Goal: Transaction & Acquisition: Book appointment/travel/reservation

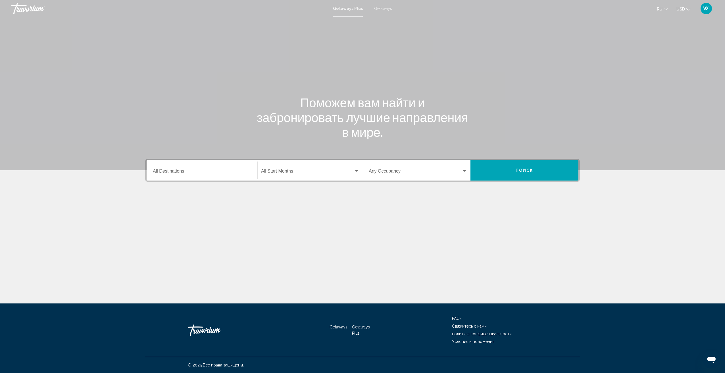
click at [380, 10] on span "Getaways" at bounding box center [383, 8] width 18 height 5
drag, startPoint x: 229, startPoint y: 183, endPoint x: 232, endPoint y: 176, distance: 6.9
click at [229, 182] on div "Destination All Destinations Start Month All Start Months Occupancy Any Occupan…" at bounding box center [362, 199] width 457 height 80
click at [232, 176] on div "Destination All Destinations" at bounding box center [202, 171] width 98 height 18
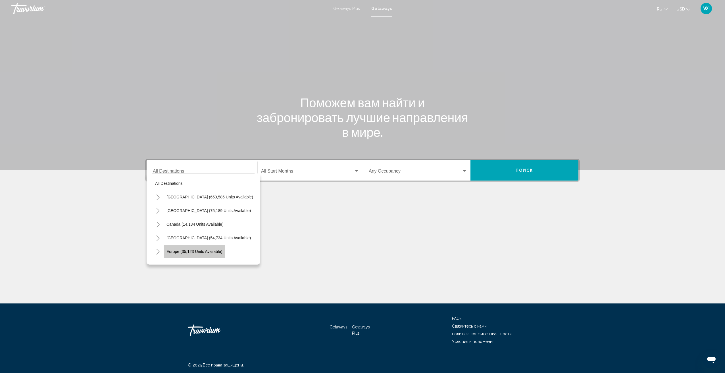
click at [201, 250] on span "Europe (35,123 units available)" at bounding box center [195, 251] width 56 height 5
type input "**********"
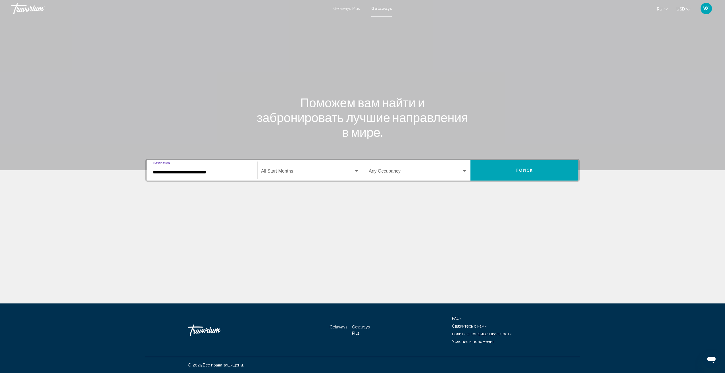
click at [292, 170] on span "Search widget" at bounding box center [307, 172] width 93 height 5
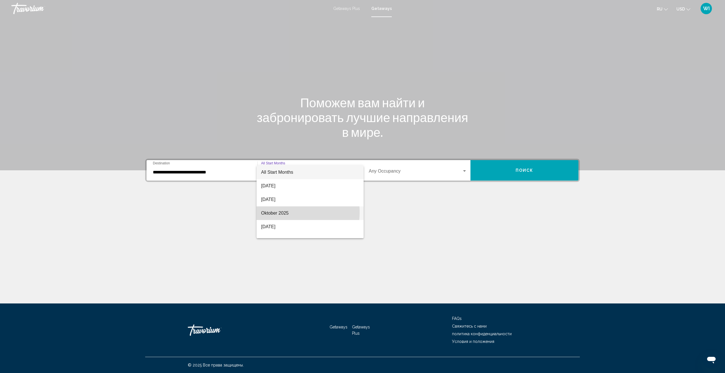
click at [286, 213] on span "Oktober 2025" at bounding box center [310, 214] width 98 height 14
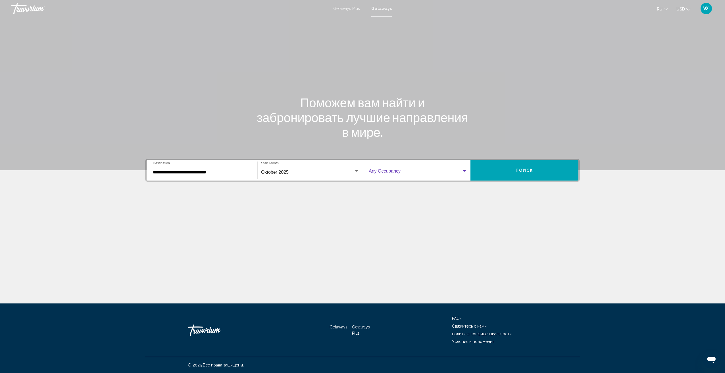
click at [438, 173] on span "Search widget" at bounding box center [415, 172] width 93 height 5
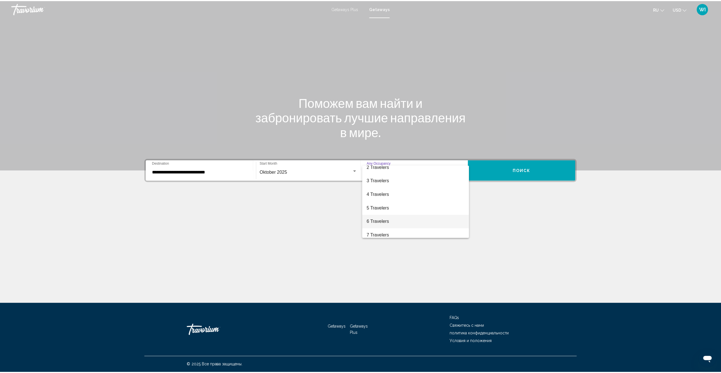
scroll to position [28, 0]
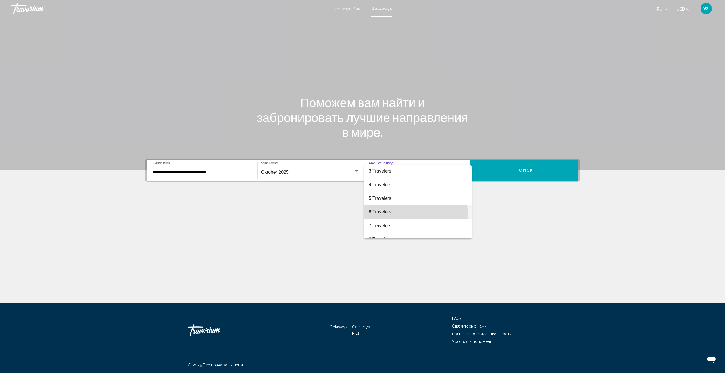
click at [410, 214] on span "6 Travelers" at bounding box center [418, 212] width 98 height 14
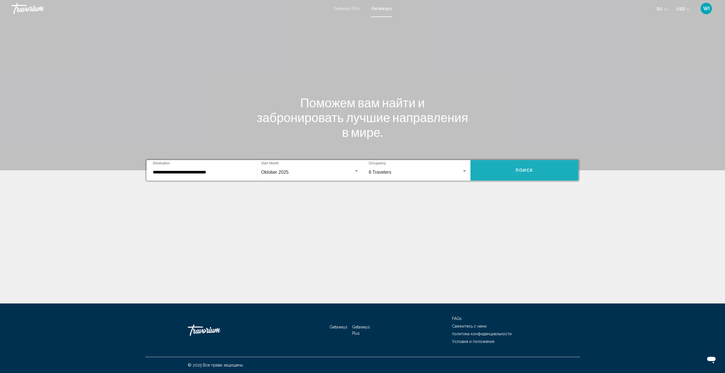
click at [504, 170] on button "Поиск" at bounding box center [525, 170] width 108 height 20
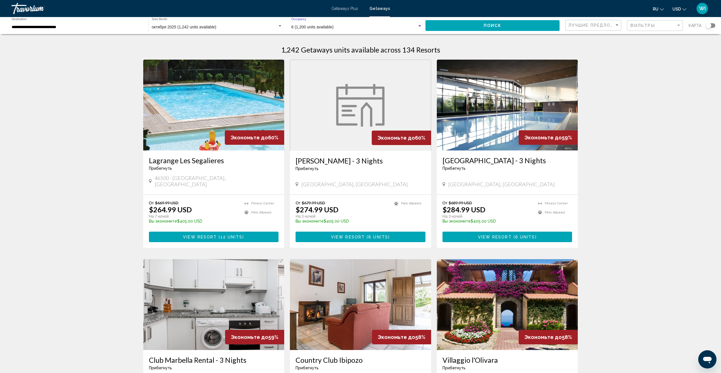
click at [420, 27] on div "Search widget" at bounding box center [419, 26] width 5 height 5
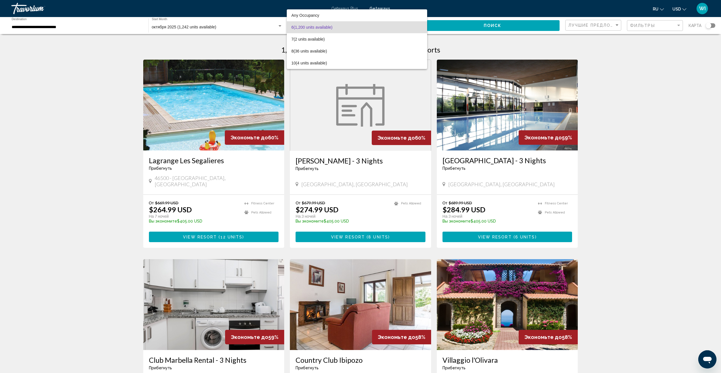
click at [419, 26] on span "6 (1,200 units available)" at bounding box center [356, 27] width 131 height 12
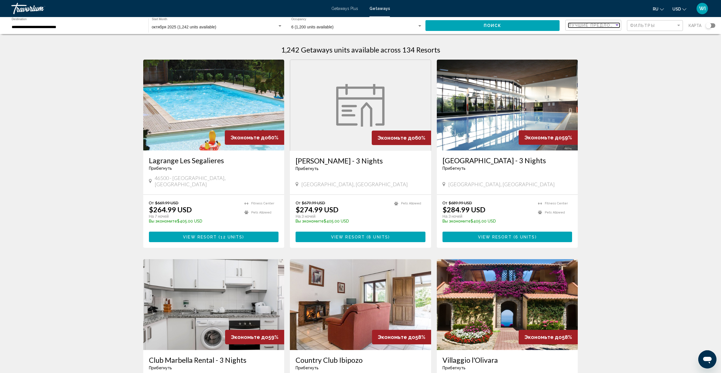
click at [617, 25] on div "Sort by" at bounding box center [616, 24] width 3 height 1
click at [617, 25] on span "Лучшие предложения" at bounding box center [594, 25] width 51 height 12
click at [212, 235] on span "View Resort" at bounding box center [200, 237] width 34 height 5
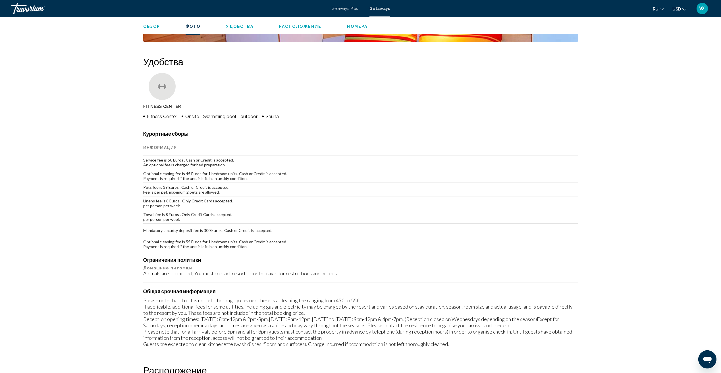
scroll to position [341, 0]
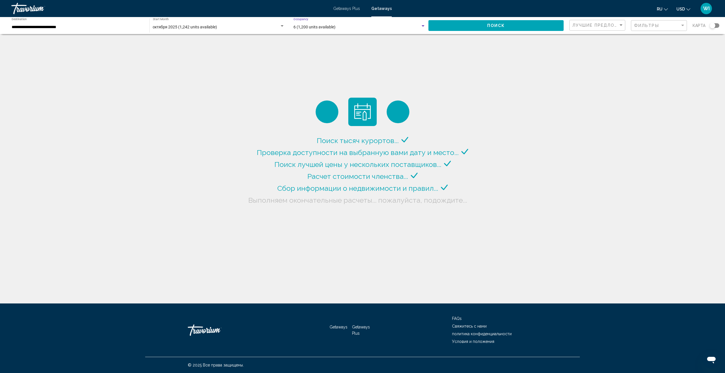
click at [422, 27] on div "Search widget" at bounding box center [423, 26] width 5 height 5
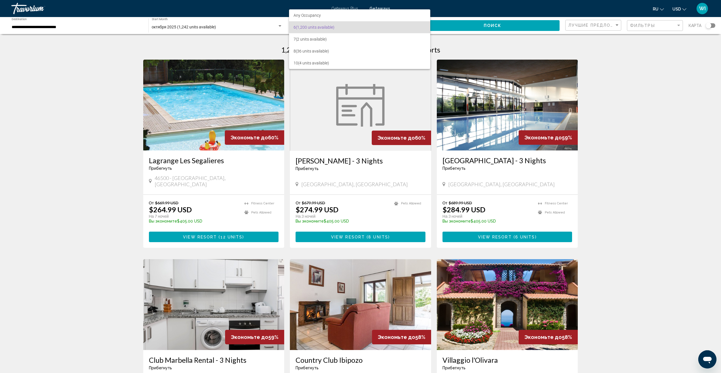
click at [422, 28] on span "6 (1,200 units available)" at bounding box center [360, 27] width 132 height 12
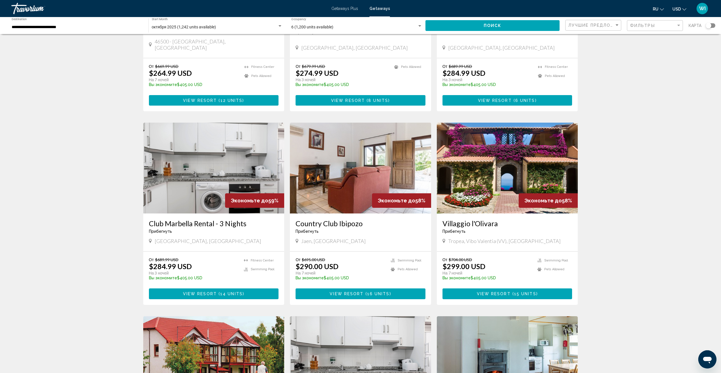
scroll to position [142, 0]
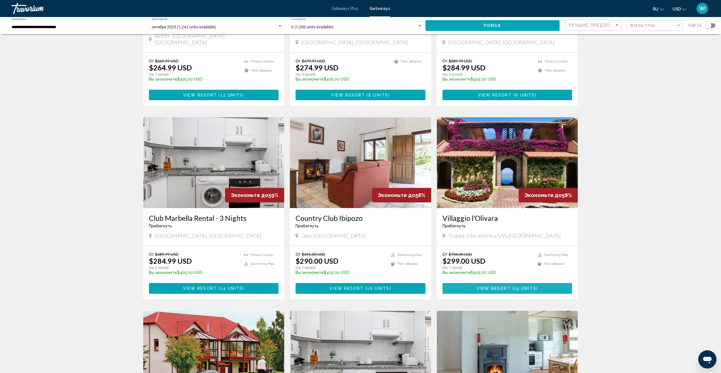
click at [496, 287] on span "View Resort" at bounding box center [494, 289] width 34 height 5
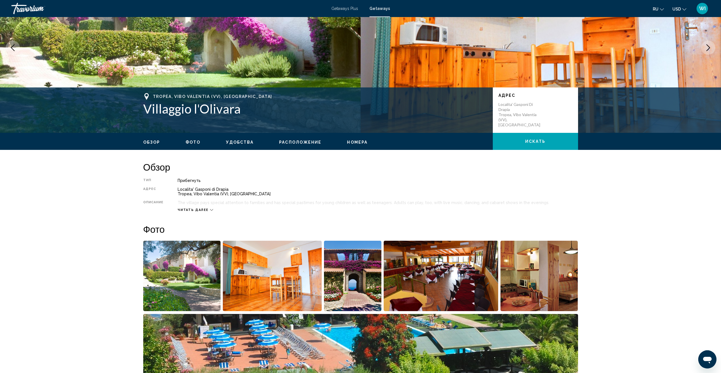
scroll to position [28, 0]
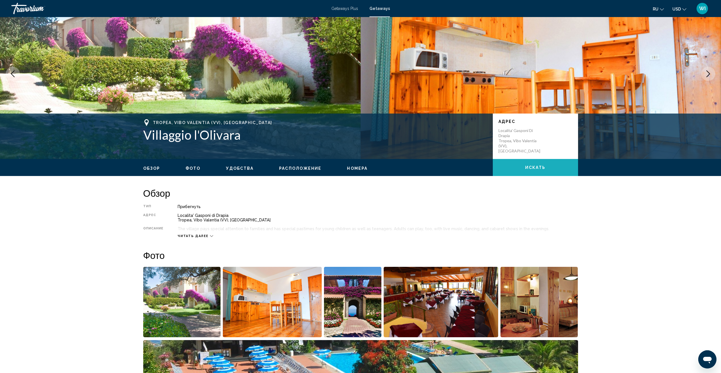
click at [527, 170] on span "искать" at bounding box center [535, 168] width 20 height 5
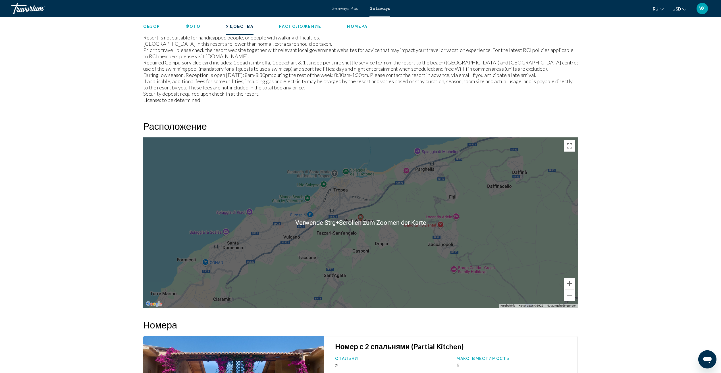
scroll to position [760, 0]
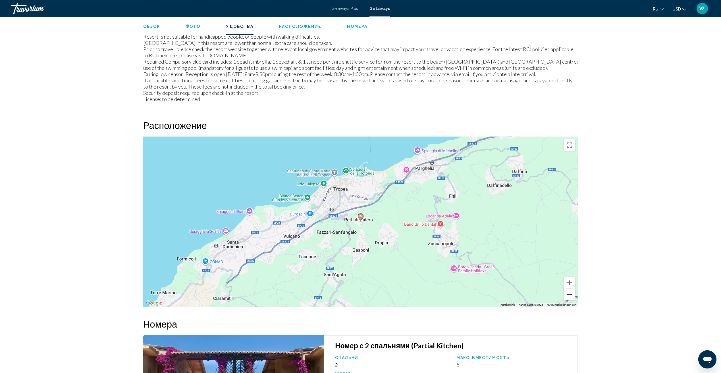
click at [570, 296] on button "Verkleinern" at bounding box center [569, 294] width 11 height 11
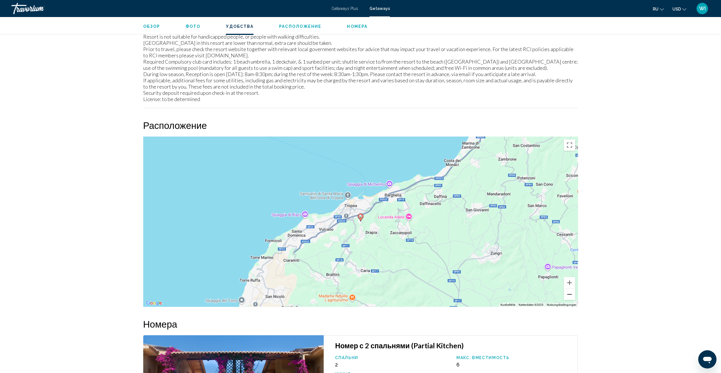
click at [570, 296] on button "Verkleinern" at bounding box center [569, 294] width 11 height 11
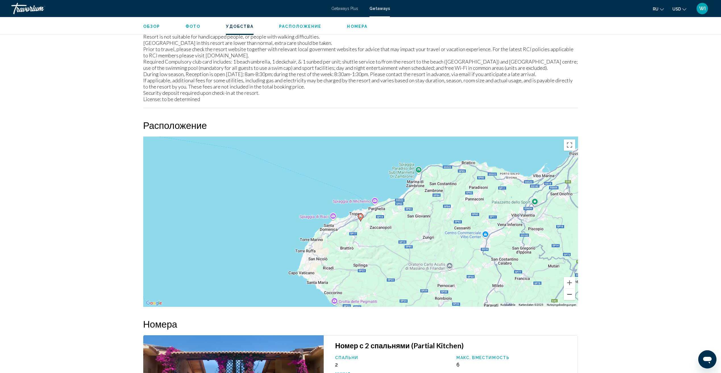
click at [570, 296] on button "Verkleinern" at bounding box center [569, 294] width 11 height 11
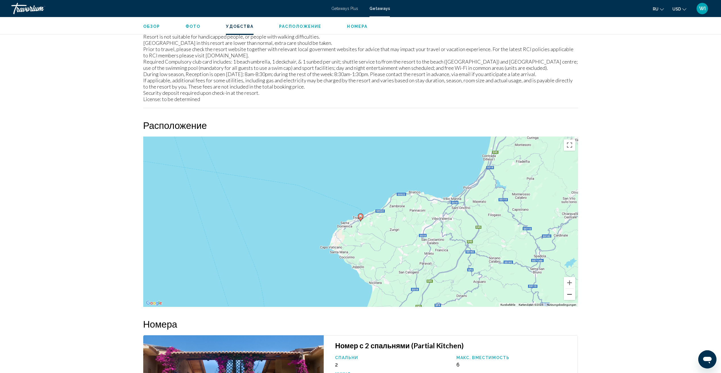
click at [570, 296] on button "Verkleinern" at bounding box center [569, 294] width 11 height 11
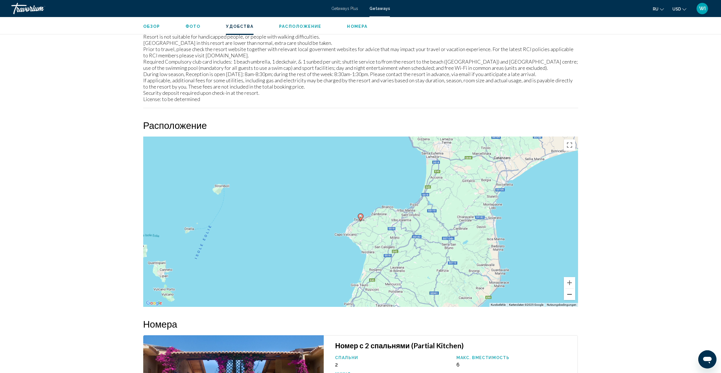
click at [570, 296] on button "Verkleinern" at bounding box center [569, 294] width 11 height 11
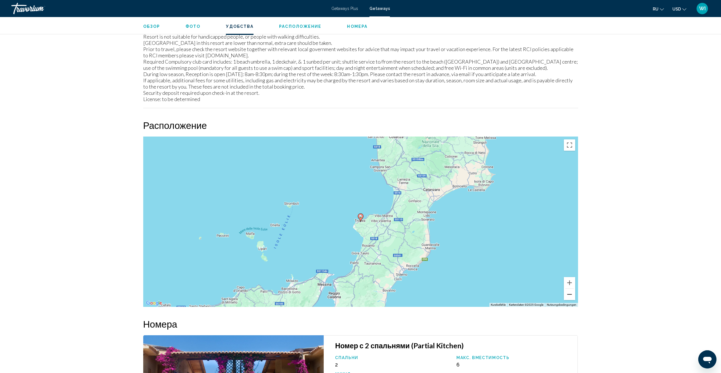
click at [570, 296] on button "Verkleinern" at bounding box center [569, 294] width 11 height 11
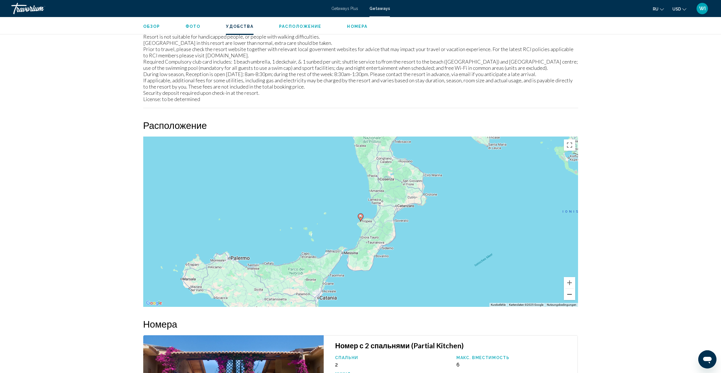
click at [569, 298] on button "Verkleinern" at bounding box center [569, 294] width 11 height 11
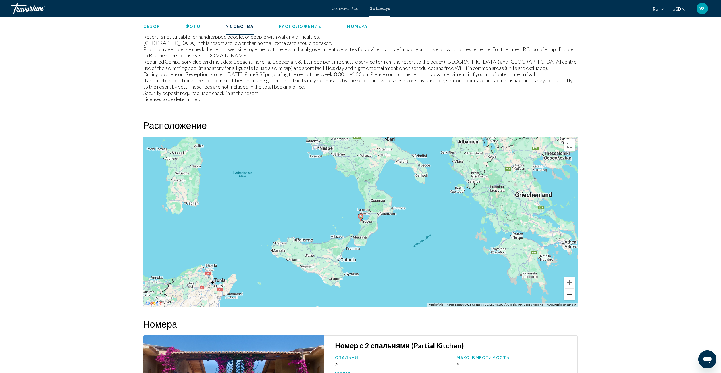
click at [569, 298] on button "Verkleinern" at bounding box center [569, 294] width 11 height 11
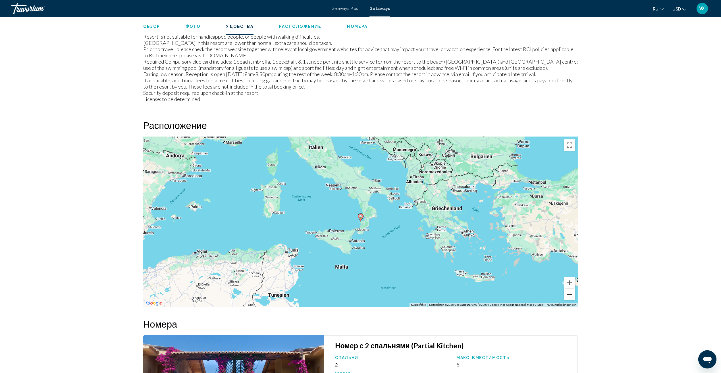
click at [569, 298] on button "Verkleinern" at bounding box center [569, 294] width 11 height 11
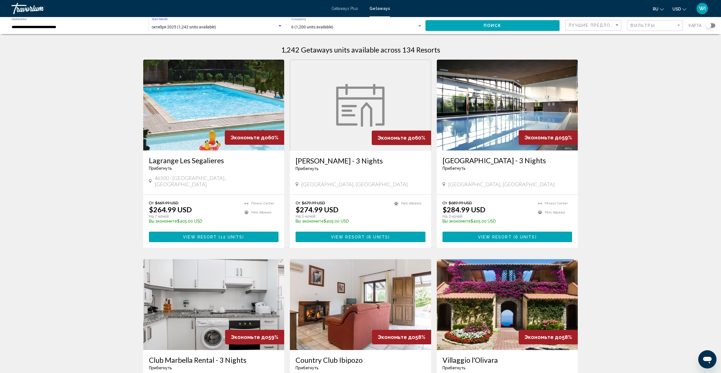
click at [279, 24] on div "Search widget" at bounding box center [279, 26] width 5 height 5
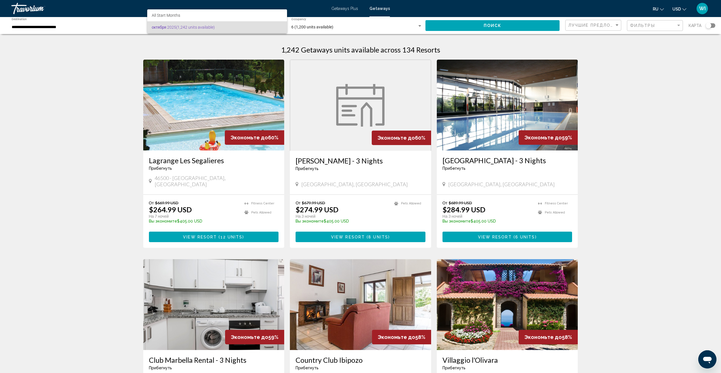
click at [274, 26] on span "октября 2025 (1,242 units available)" at bounding box center [217, 27] width 131 height 12
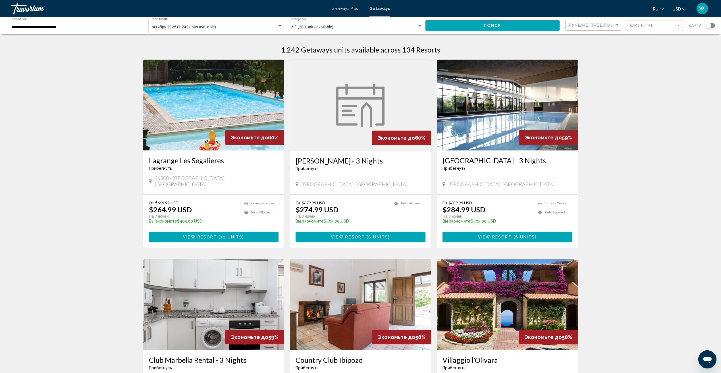
click at [270, 26] on div "октября 2025 (1,242 units available)" at bounding box center [215, 27] width 126 height 5
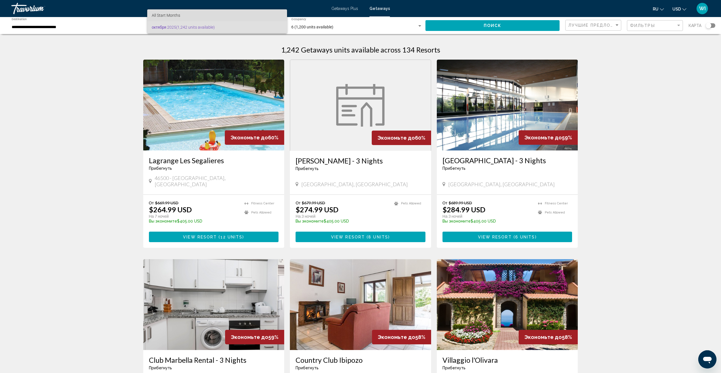
click at [230, 14] on span "All Start Months" at bounding box center [217, 15] width 131 height 12
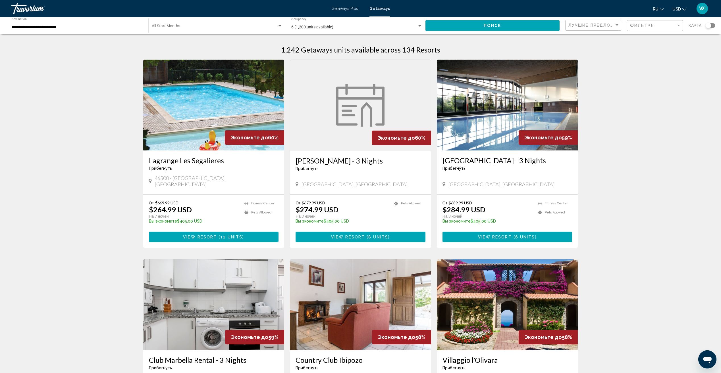
click at [281, 23] on div "Start Month All Start Months" at bounding box center [217, 26] width 131 height 16
click at [277, 26] on span "All Start Months" at bounding box center [217, 27] width 131 height 12
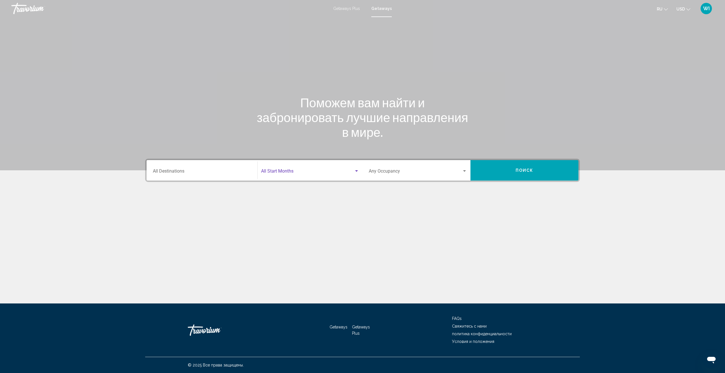
click at [296, 172] on span "Search widget" at bounding box center [307, 172] width 93 height 5
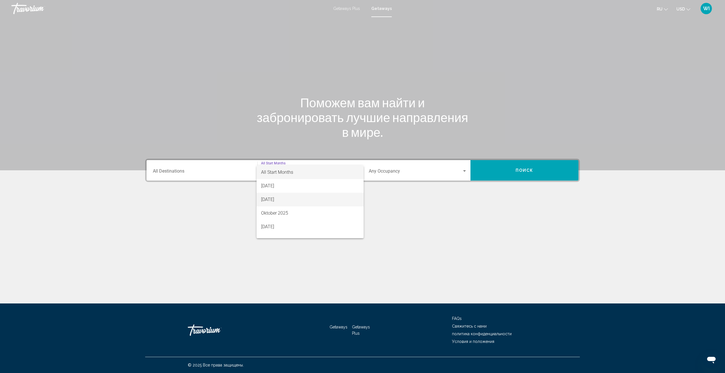
click at [297, 199] on span "[DATE]" at bounding box center [310, 200] width 98 height 14
click at [234, 177] on div "Destination All Destinations" at bounding box center [202, 171] width 98 height 18
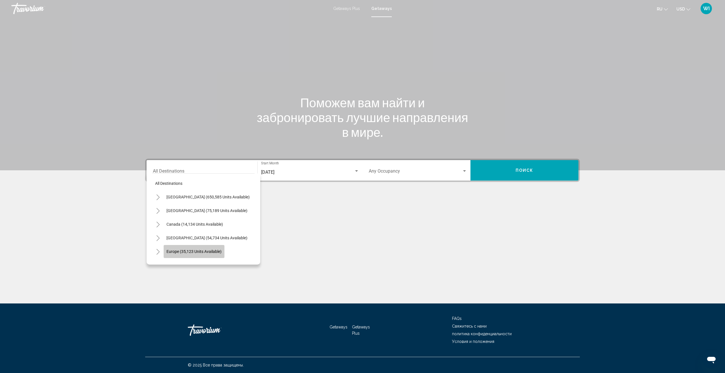
click at [217, 252] on span "Europe (35,123 units available)" at bounding box center [194, 251] width 55 height 5
type input "**********"
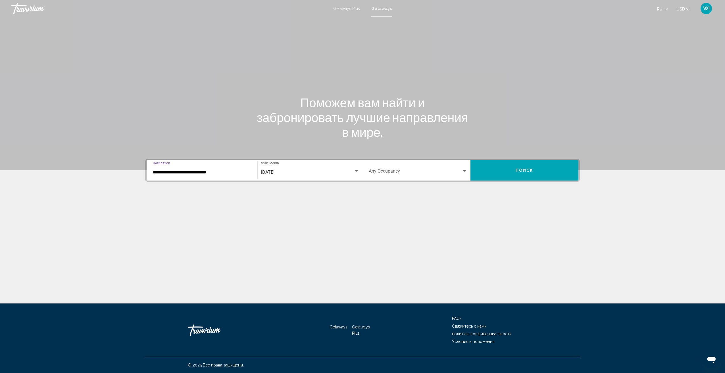
click at [402, 172] on span "Search widget" at bounding box center [415, 172] width 93 height 5
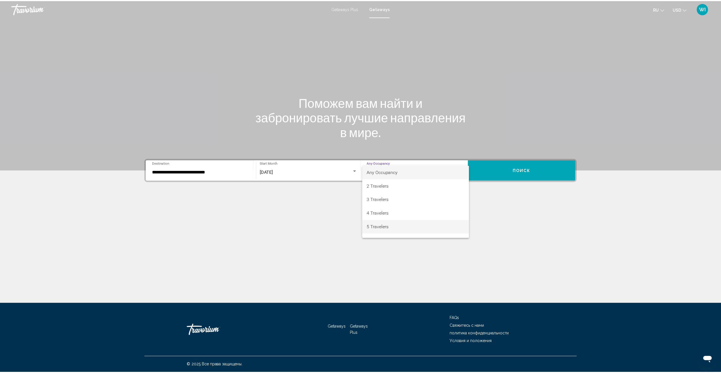
scroll to position [28, 0]
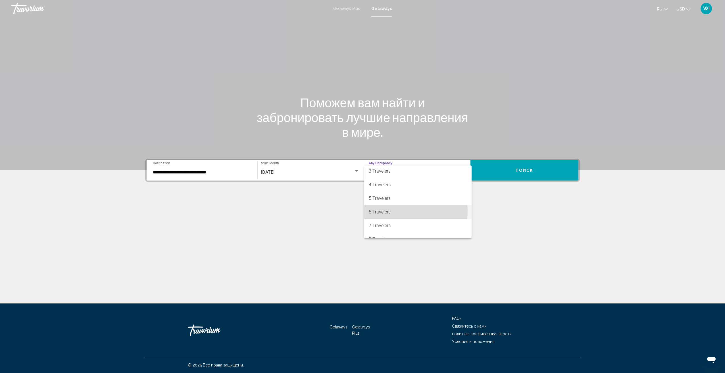
click at [390, 211] on span "6 Travelers" at bounding box center [418, 212] width 98 height 14
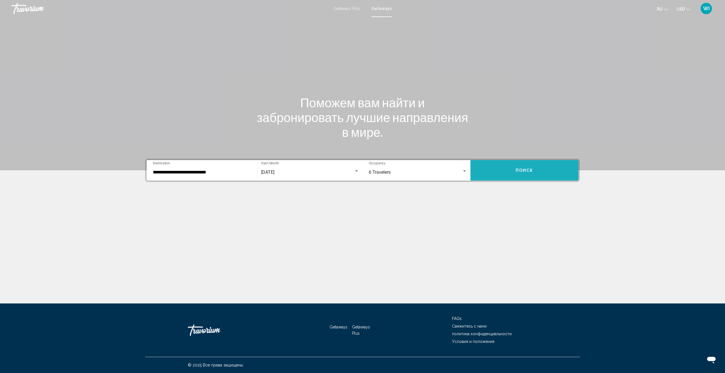
click at [505, 168] on button "Поиск" at bounding box center [525, 170] width 108 height 20
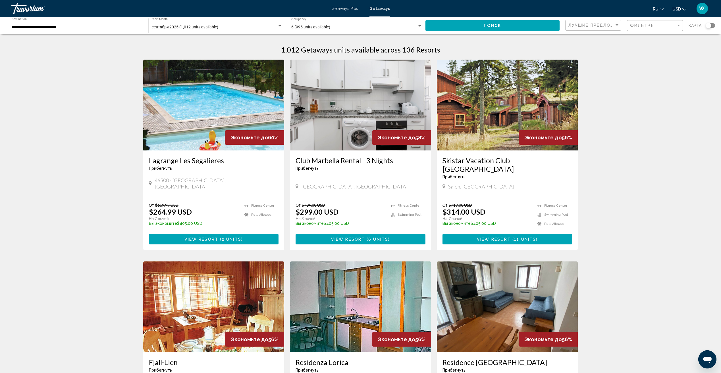
click at [711, 26] on div "Search widget" at bounding box center [711, 25] width 10 height 5
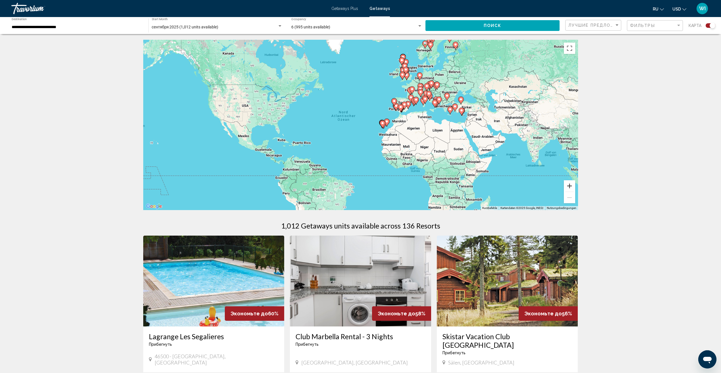
click at [567, 184] on button "Vergrößern" at bounding box center [569, 185] width 11 height 11
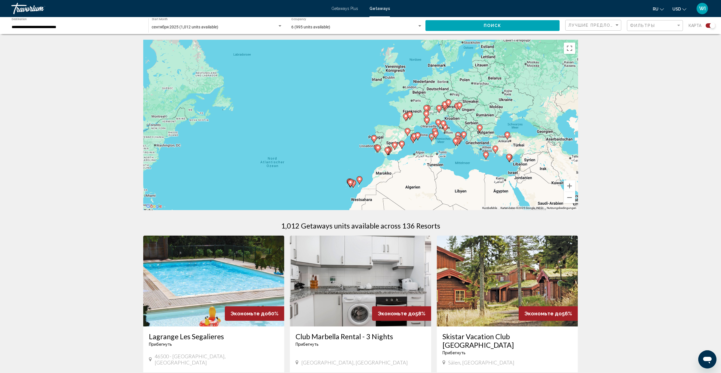
drag, startPoint x: 495, startPoint y: 143, endPoint x: 440, endPoint y: 196, distance: 76.3
click at [441, 196] on div "Um den Modus zum Ziehen mit der Tastatur zu aktivieren, drückst du Alt + Eingab…" at bounding box center [360, 125] width 435 height 170
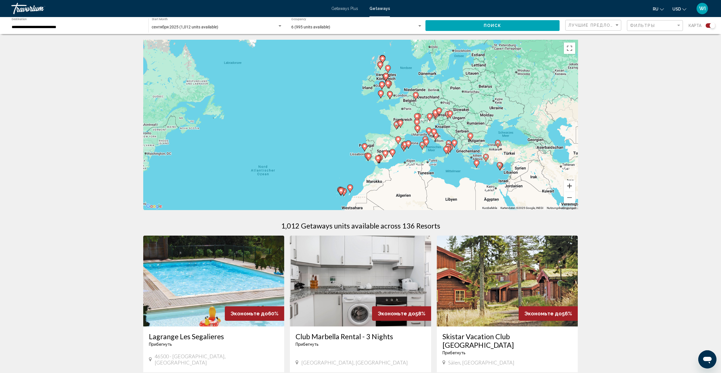
click at [572, 186] on button "Vergrößern" at bounding box center [569, 185] width 11 height 11
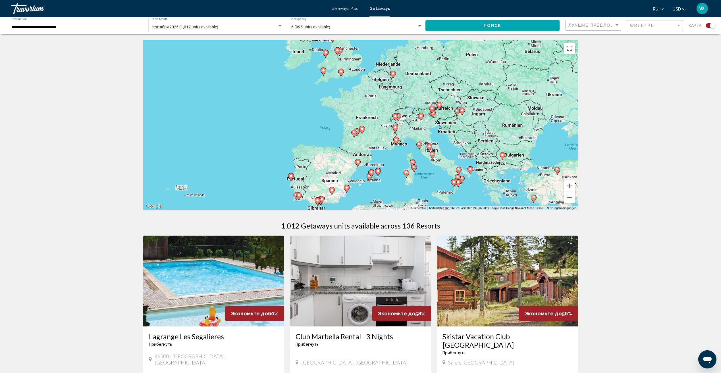
drag, startPoint x: 429, startPoint y: 137, endPoint x: 349, endPoint y: 140, distance: 79.6
click at [349, 140] on div "Um den Modus zum Ziehen mit der Tastatur zu aktivieren, drückst du Alt + Eingab…" at bounding box center [360, 125] width 435 height 170
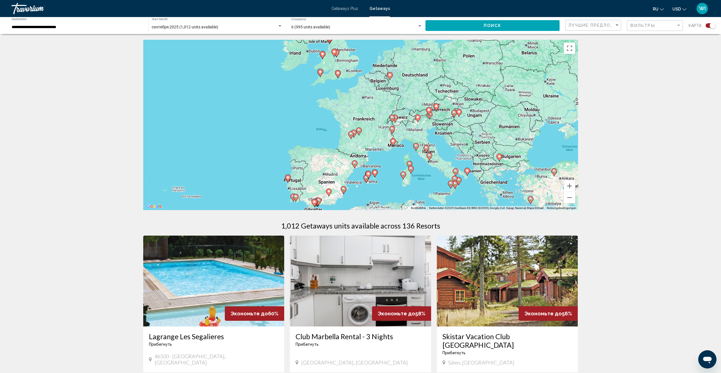
click at [417, 146] on image "Main content" at bounding box center [415, 145] width 3 height 3
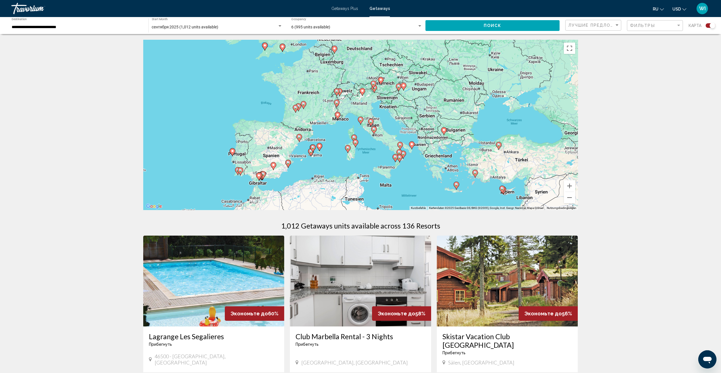
click at [361, 123] on icon "Main content" at bounding box center [360, 120] width 5 height 7
type input "**********"
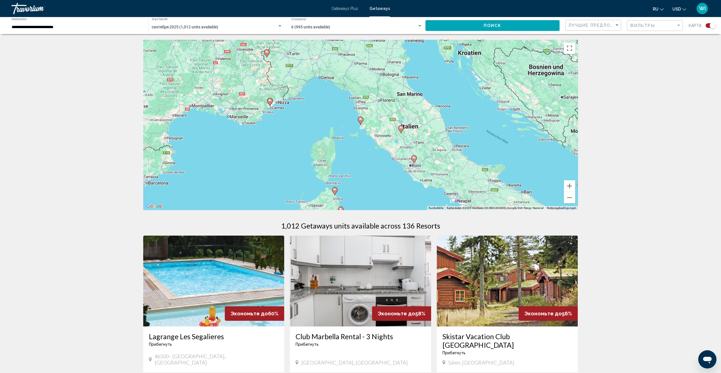
click at [360, 123] on icon "Main content" at bounding box center [360, 120] width 5 height 7
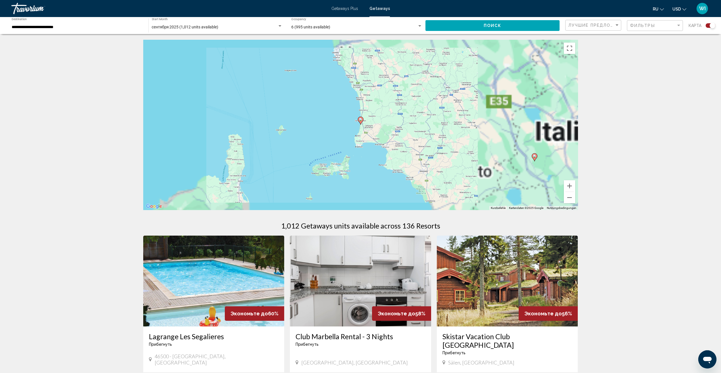
click at [360, 123] on icon "Main content" at bounding box center [361, 121] width 6 height 8
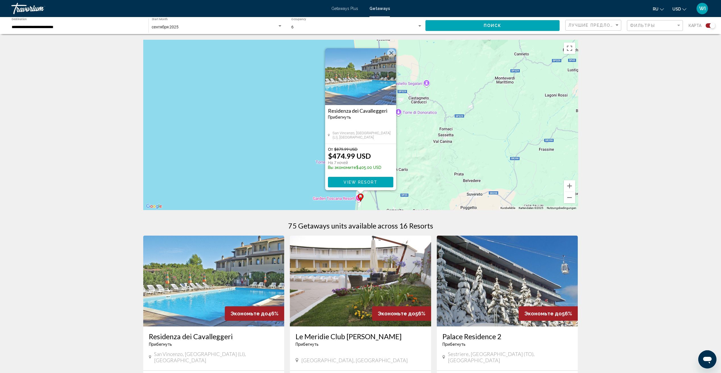
click at [412, 147] on div "Um den Modus zum Ziehen mit der Tastatur zu aktivieren, drückst du Alt + Eingab…" at bounding box center [360, 125] width 435 height 170
click at [391, 53] on button "Schließen" at bounding box center [391, 52] width 9 height 9
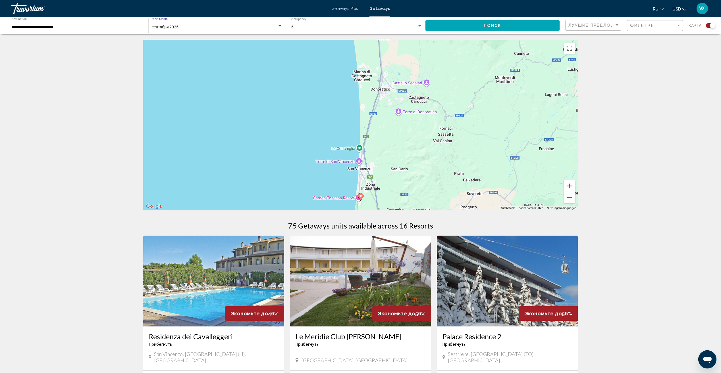
click at [275, 25] on div "сентября 2025" at bounding box center [215, 27] width 126 height 5
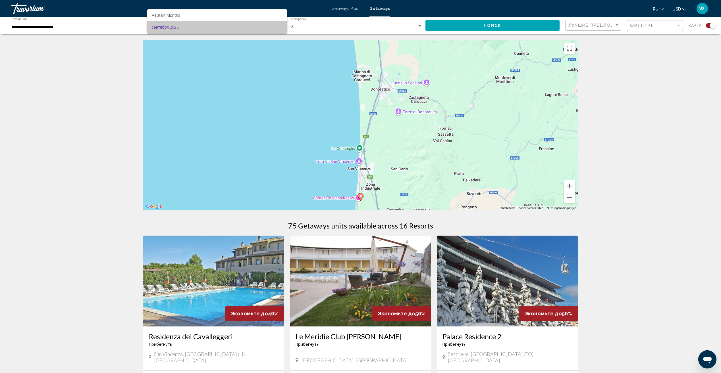
click at [274, 25] on span "сентября 2025" at bounding box center [217, 27] width 131 height 12
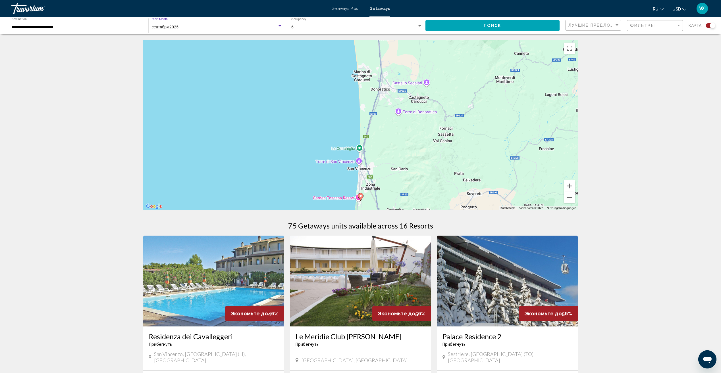
click at [265, 26] on div "сентября 2025" at bounding box center [215, 27] width 126 height 5
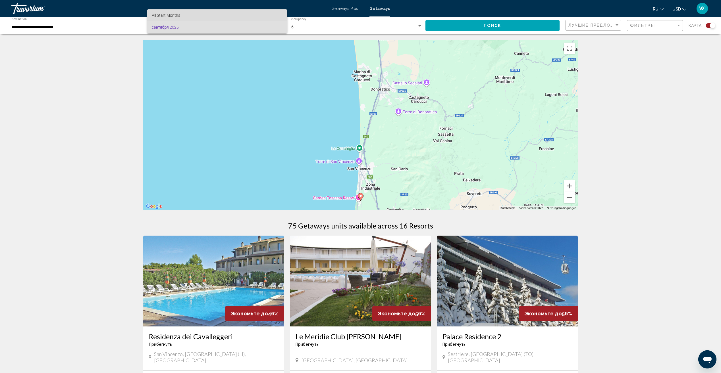
click at [260, 16] on span "All Start Months" at bounding box center [217, 15] width 131 height 12
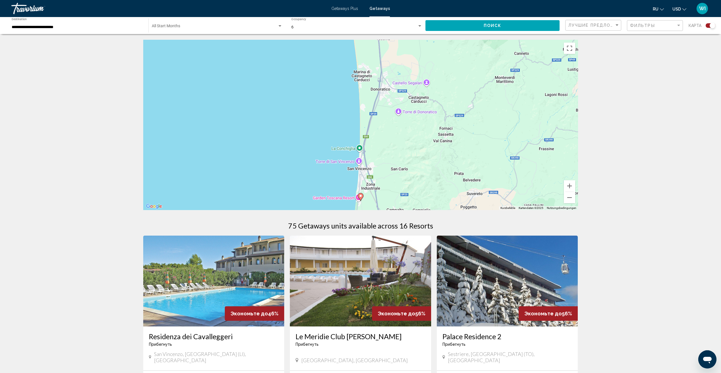
click at [279, 23] on div "Start Month All Start Months" at bounding box center [217, 26] width 131 height 16
drag, startPoint x: 678, startPoint y: 46, endPoint x: 676, endPoint y: 49, distance: 3.9
click at [677, 49] on div at bounding box center [360, 186] width 721 height 373
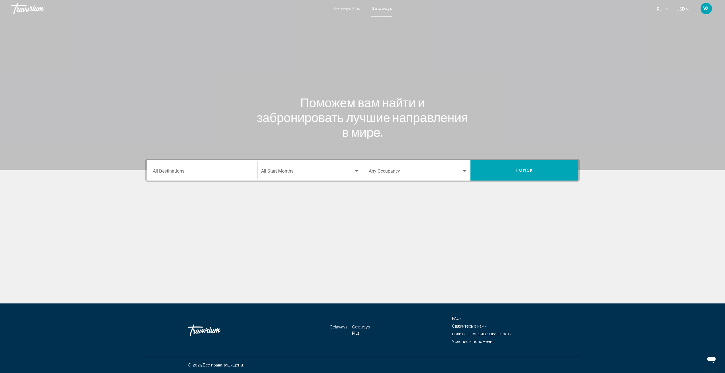
click at [282, 171] on span "Search widget" at bounding box center [307, 172] width 93 height 5
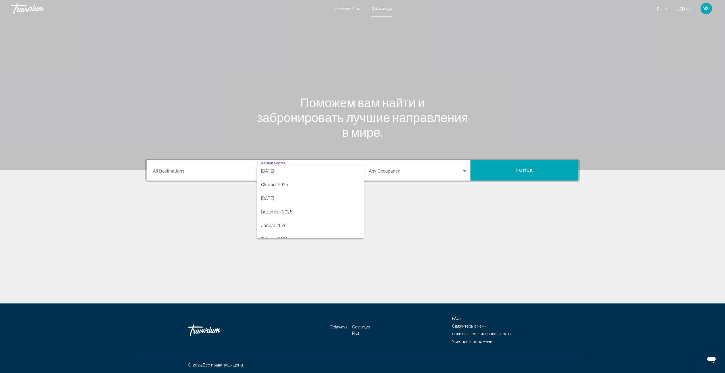
scroll to position [57, 0]
click at [297, 211] on span "Februar 2026" at bounding box center [310, 211] width 98 height 14
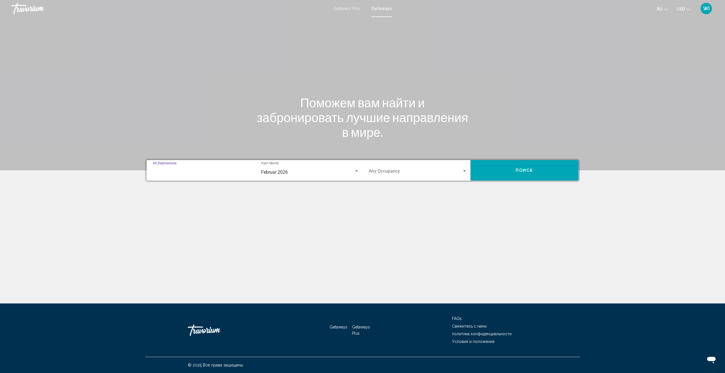
click at [236, 174] on input "Destination All Destinations" at bounding box center [202, 172] width 98 height 5
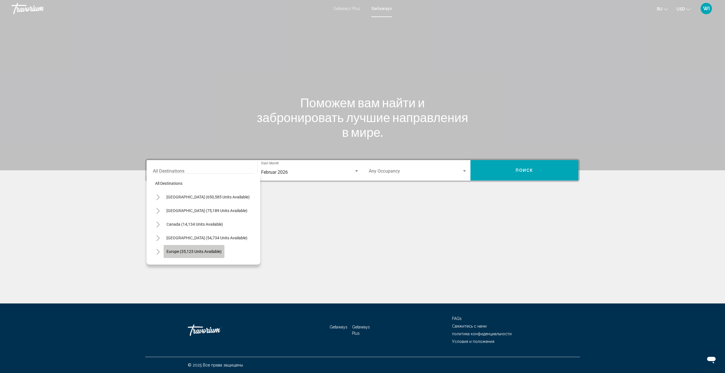
click at [218, 251] on span "Europe (35,123 units available)" at bounding box center [194, 251] width 55 height 5
type input "**********"
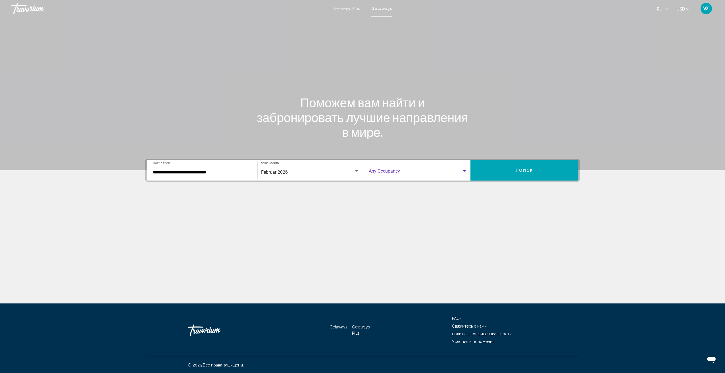
click at [396, 173] on span "Search widget" at bounding box center [415, 172] width 93 height 5
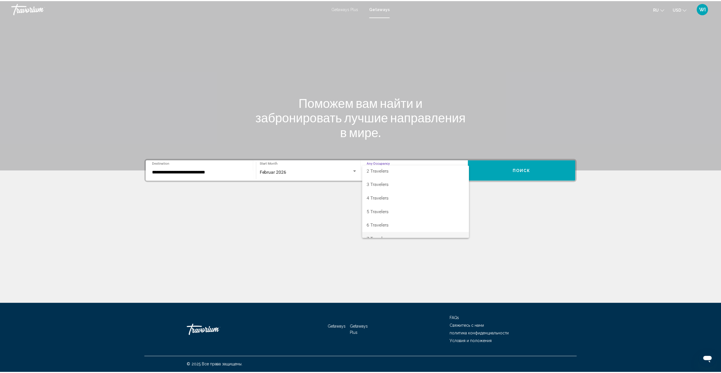
scroll to position [28, 0]
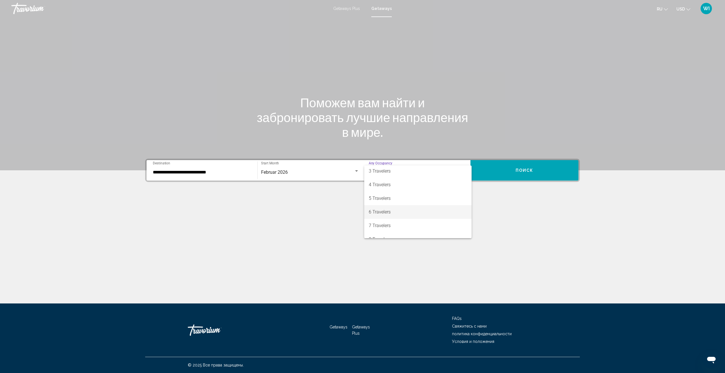
click at [397, 213] on span "6 Travelers" at bounding box center [418, 212] width 98 height 14
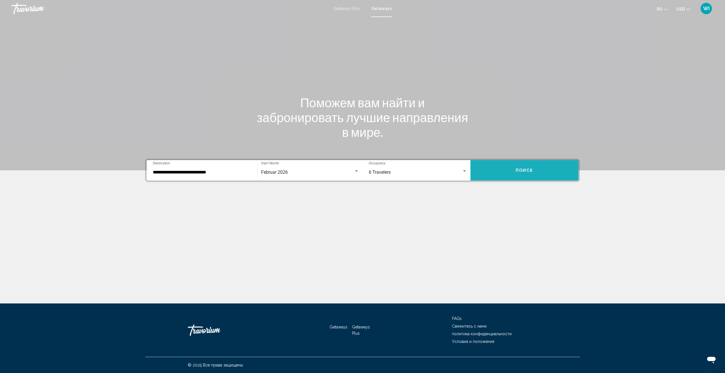
click at [509, 167] on button "Поиск" at bounding box center [525, 170] width 108 height 20
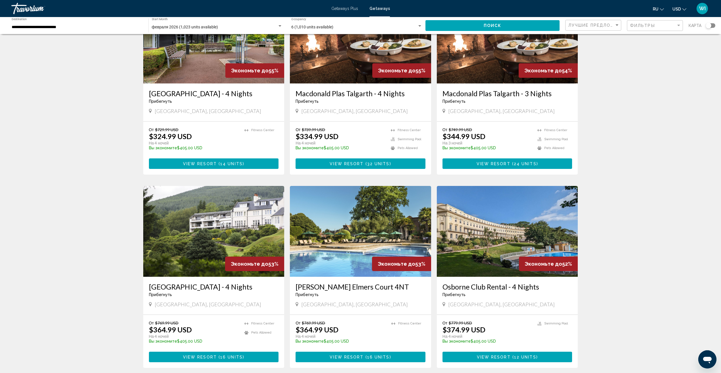
scroll to position [483, 0]
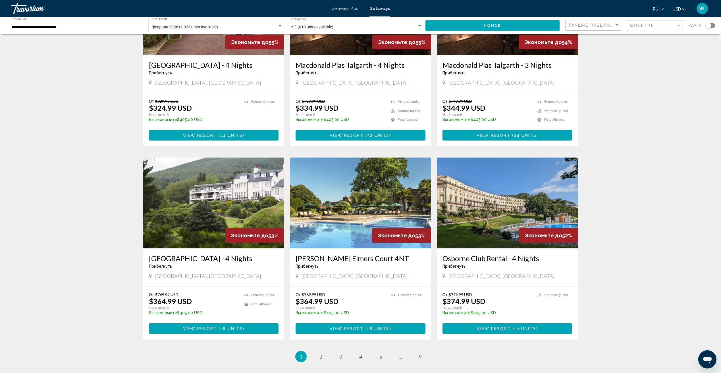
click at [713, 26] on div "Search widget" at bounding box center [711, 25] width 10 height 5
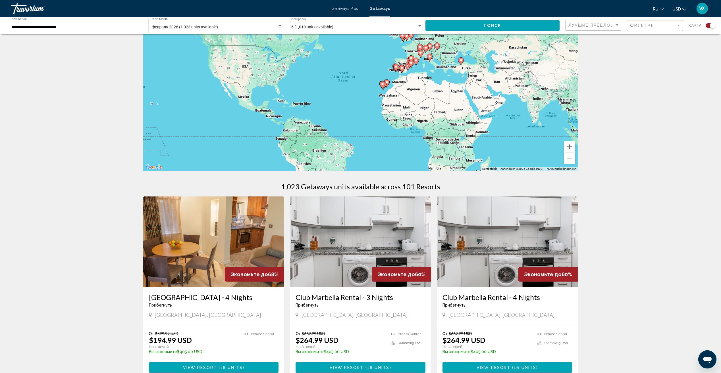
scroll to position [0, 0]
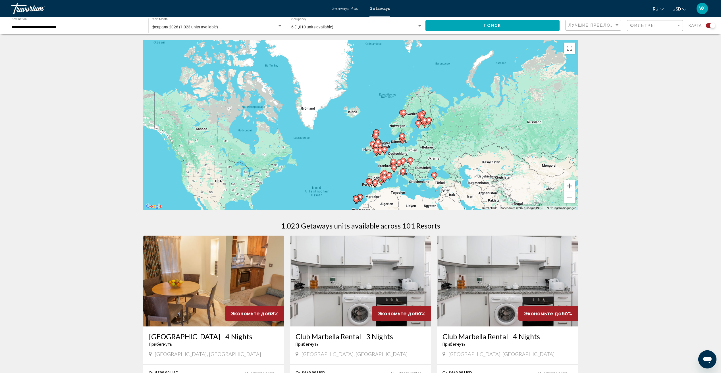
drag, startPoint x: 480, startPoint y: 81, endPoint x: 453, endPoint y: 156, distance: 80.2
click at [453, 156] on div "Um den Modus zum Ziehen mit der Tastatur zu aktivieren, drückst du Alt + Eingab…" at bounding box center [360, 125] width 435 height 170
click at [571, 186] on button "Vergrößern" at bounding box center [569, 185] width 11 height 11
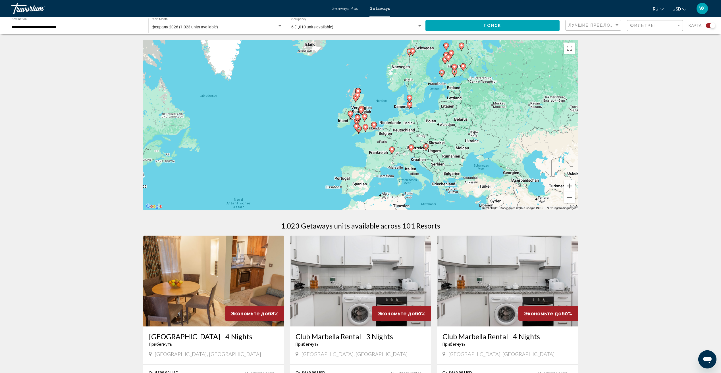
drag, startPoint x: 463, startPoint y: 161, endPoint x: 432, endPoint y: 109, distance: 60.4
click at [432, 109] on div "Um den Modus zum Ziehen mit der Tastatur zu aktivieren, drückst du Alt + Eingab…" at bounding box center [360, 125] width 435 height 170
click at [573, 182] on button "Vergrößern" at bounding box center [569, 185] width 11 height 11
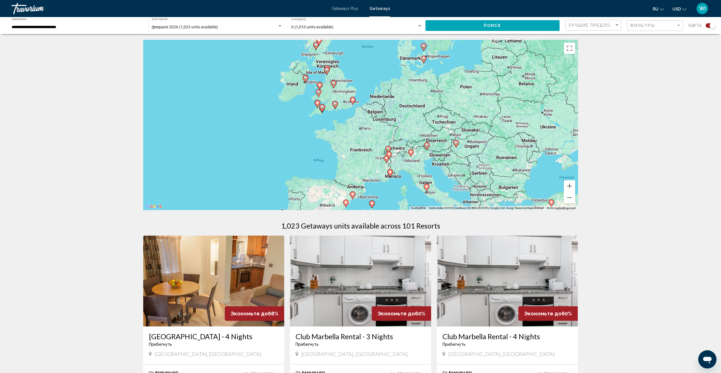
drag, startPoint x: 486, startPoint y: 158, endPoint x: 450, endPoint y: 129, distance: 46.9
click at [450, 129] on div "Um den Modus zum Ziehen mit der Tastatur zu aktivieren, drückst du Alt + Eingab…" at bounding box center [360, 125] width 435 height 170
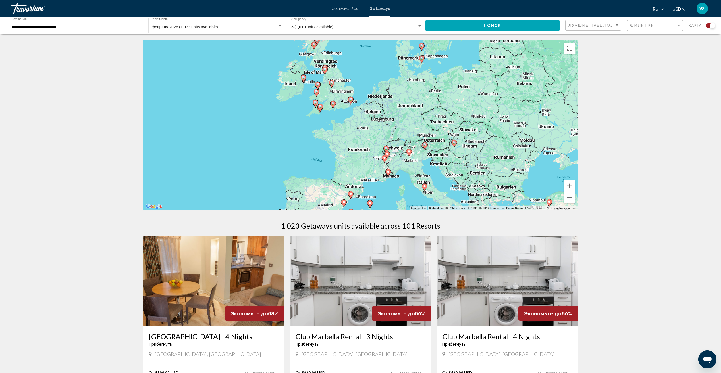
click at [425, 147] on icon "Main content" at bounding box center [424, 145] width 5 height 7
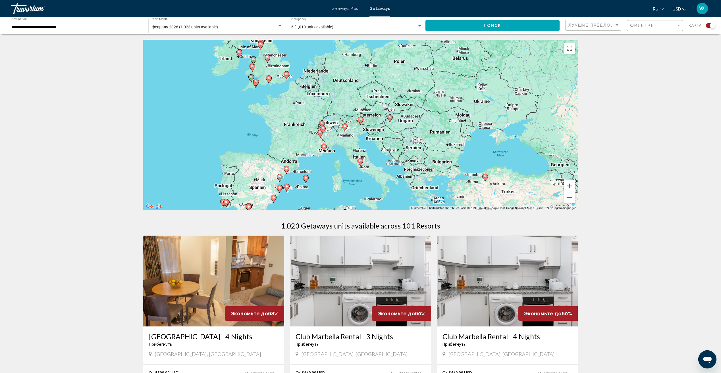
click at [360, 120] on image "Main content" at bounding box center [360, 119] width 3 height 3
type input "**********"
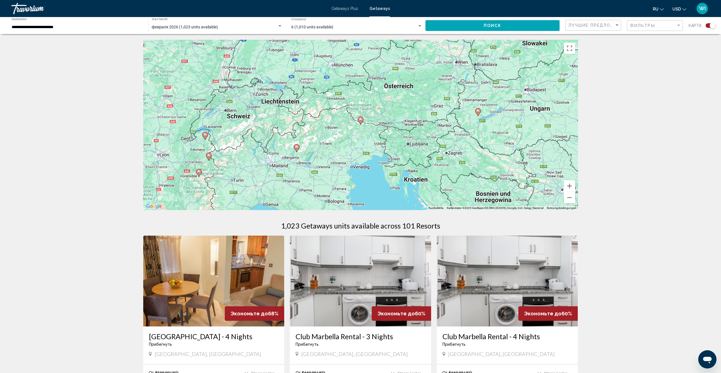
click at [360, 120] on image "Main content" at bounding box center [360, 119] width 3 height 3
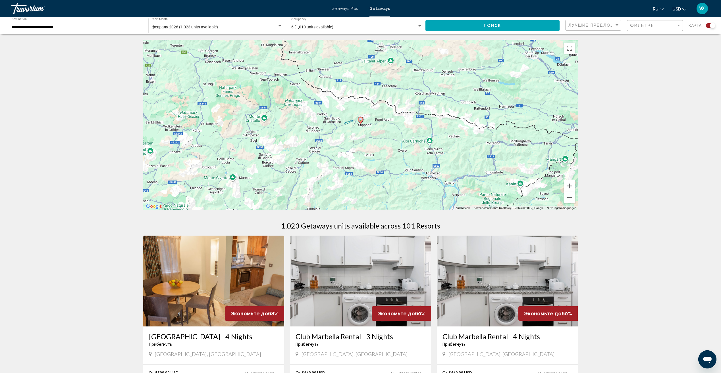
click at [361, 120] on image "Main content" at bounding box center [360, 119] width 3 height 3
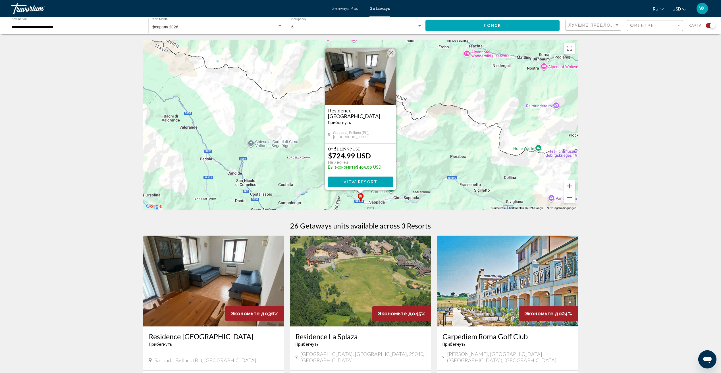
click at [363, 76] on img "Main content" at bounding box center [360, 76] width 71 height 57
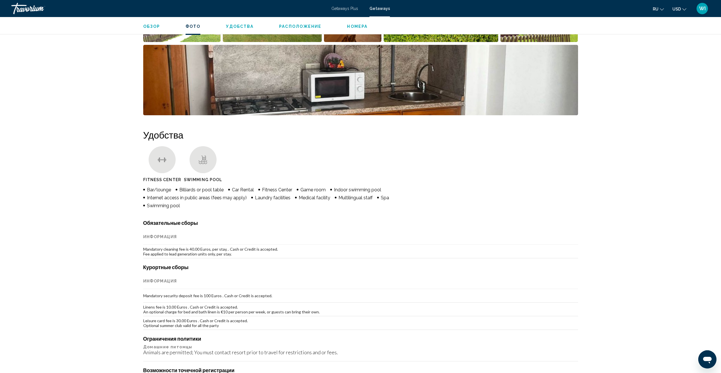
scroll to position [227, 0]
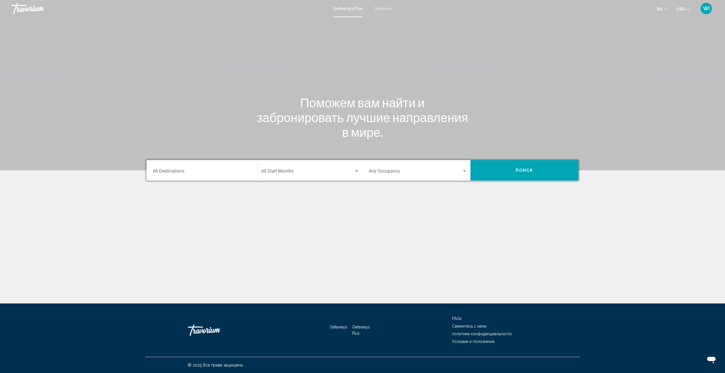
click at [346, 7] on span "Getaways Plus" at bounding box center [348, 8] width 30 height 5
click at [384, 7] on span "Getaways" at bounding box center [383, 8] width 18 height 5
click at [354, 9] on span "Getaways Plus" at bounding box center [346, 8] width 27 height 5
click at [230, 171] on input "Destination All Destinations" at bounding box center [202, 172] width 98 height 5
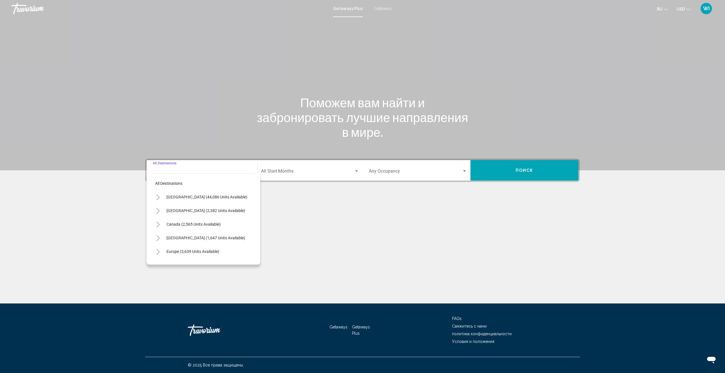
drag, startPoint x: 355, startPoint y: 60, endPoint x: 358, endPoint y: 49, distance: 11.5
click at [355, 59] on div "Main content" at bounding box center [362, 85] width 725 height 170
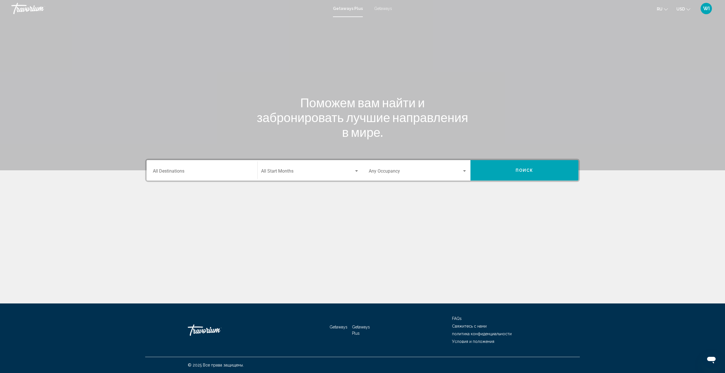
click at [384, 8] on span "Getaways" at bounding box center [383, 8] width 18 height 5
click at [202, 174] on input "Destination All Destinations" at bounding box center [202, 172] width 98 height 5
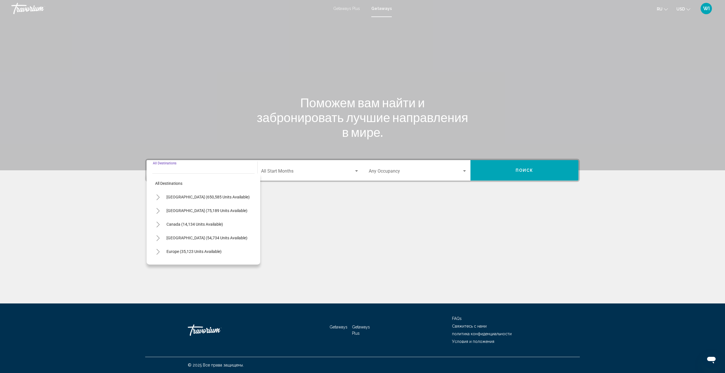
click at [318, 77] on div "Main content" at bounding box center [362, 85] width 725 height 170
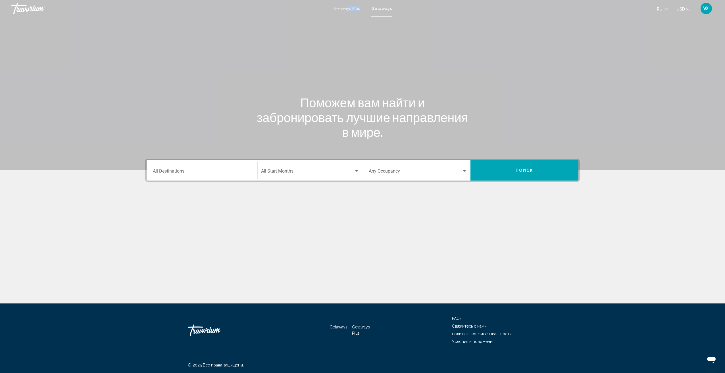
click at [349, 11] on div "Getaways Plus Getaways ru English Español Français Italiano Português русский U…" at bounding box center [362, 9] width 725 height 12
click at [349, 8] on span "Getaways Plus" at bounding box center [346, 8] width 27 height 5
click at [216, 174] on input "Destination All Destinations" at bounding box center [202, 172] width 98 height 5
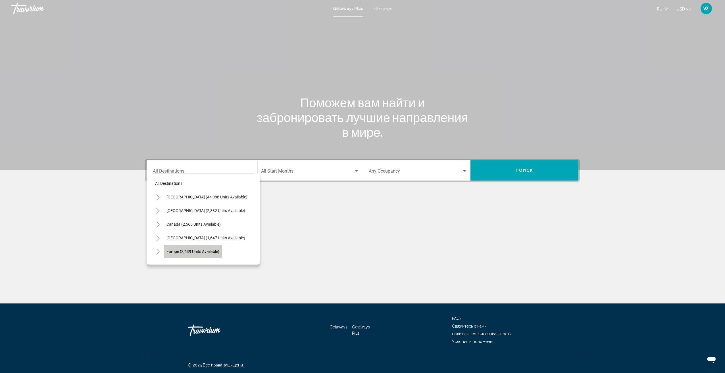
click at [195, 248] on button "Europe (3,639 units available)" at bounding box center [193, 251] width 59 height 13
type input "**********"
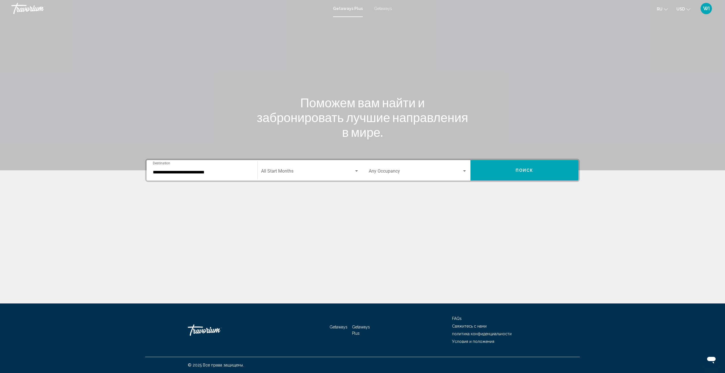
click at [307, 177] on div "Start Month All Start Months" at bounding box center [310, 171] width 98 height 18
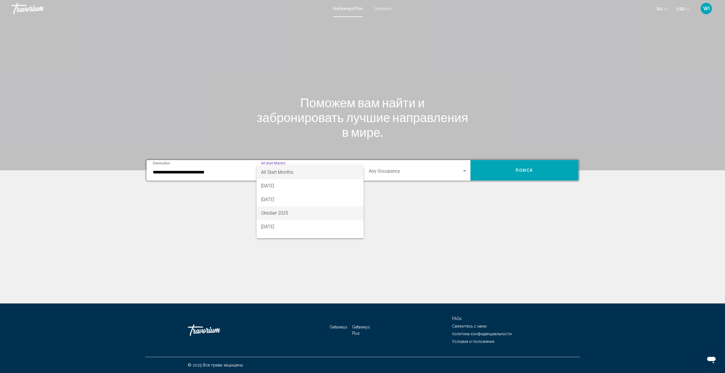
click at [284, 214] on span "Oktober 2025" at bounding box center [310, 214] width 98 height 14
click at [405, 174] on span "Search widget" at bounding box center [415, 172] width 93 height 5
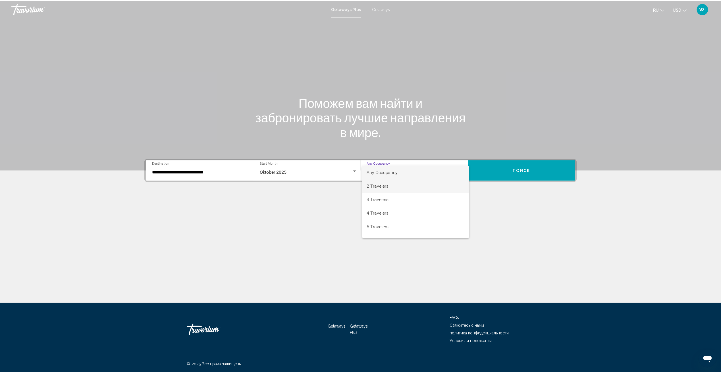
scroll to position [28, 0]
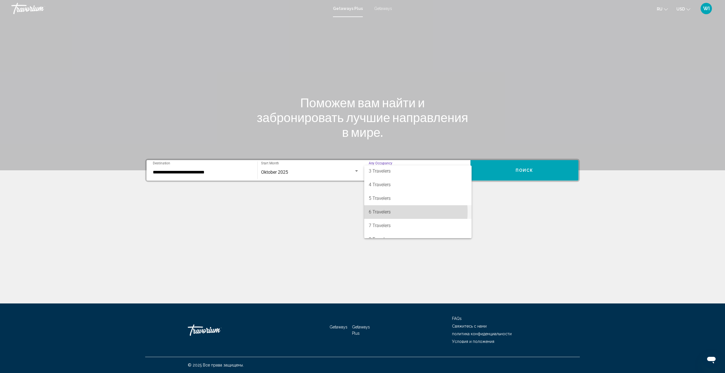
click at [392, 212] on span "6 Travelers" at bounding box center [418, 212] width 98 height 14
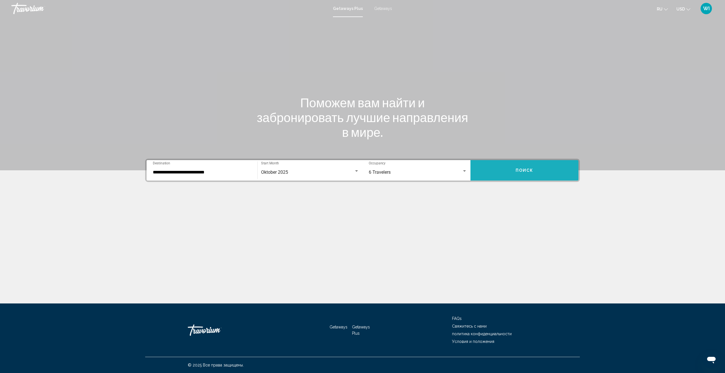
click at [503, 175] on button "Поиск" at bounding box center [525, 170] width 108 height 20
click at [296, 174] on span "Search widget" at bounding box center [307, 172] width 93 height 5
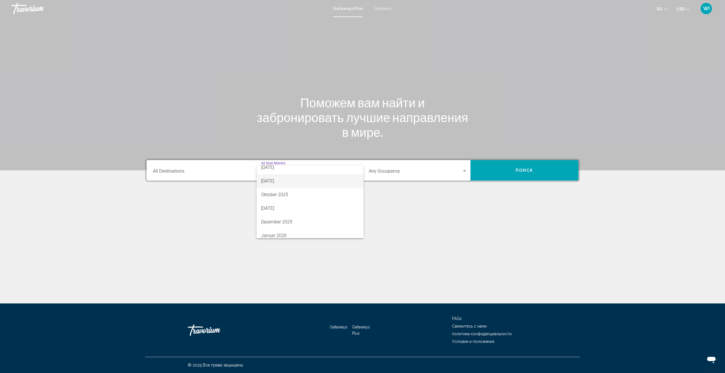
scroll to position [28, 0]
click at [287, 213] on span "Dezember 2025" at bounding box center [310, 212] width 98 height 14
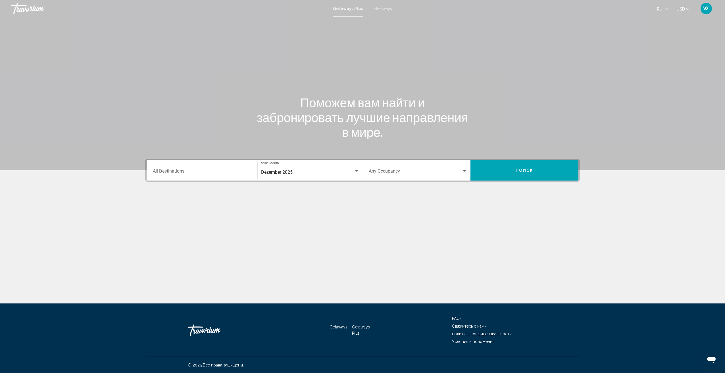
click at [240, 167] on div "Destination All Destinations" at bounding box center [202, 171] width 98 height 18
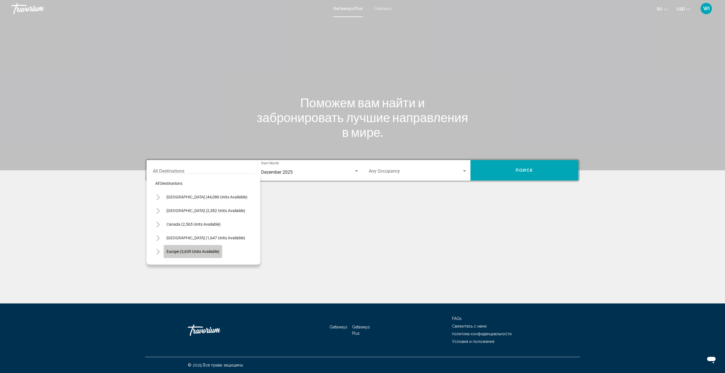
click at [203, 250] on span "Europe (3,639 units available)" at bounding box center [193, 251] width 53 height 5
type input "**********"
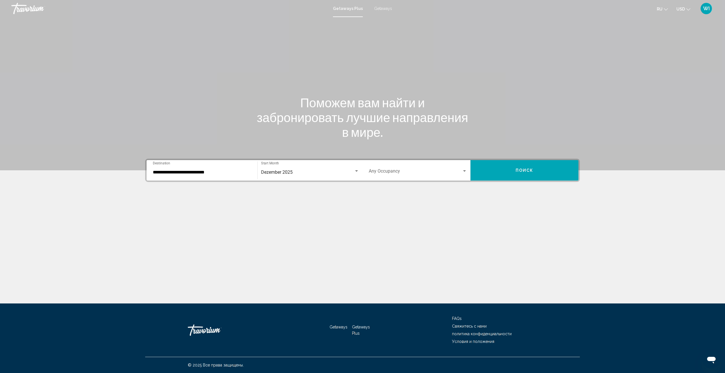
click at [413, 176] on div "Occupancy Any Occupancy" at bounding box center [418, 171] width 98 height 18
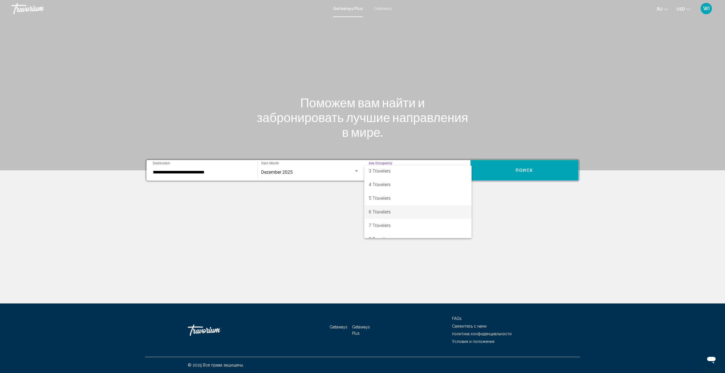
click at [388, 210] on span "6 Travelers" at bounding box center [418, 212] width 98 height 14
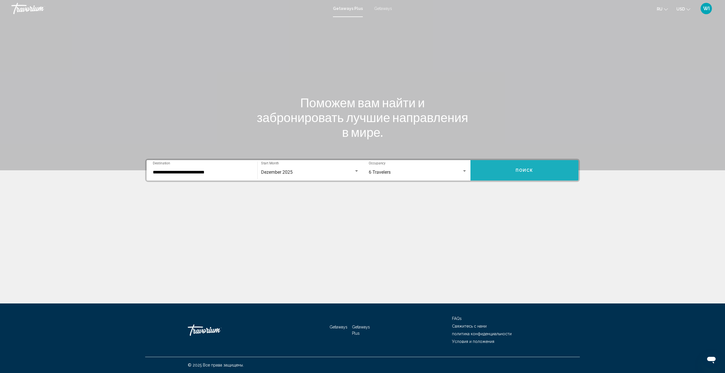
click at [509, 165] on button "Поиск" at bounding box center [525, 170] width 108 height 20
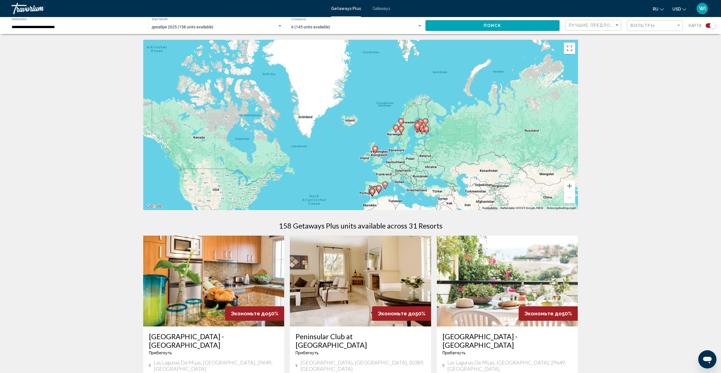
drag, startPoint x: 463, startPoint y: 85, endPoint x: 434, endPoint y: 163, distance: 82.9
click at [434, 166] on div "Um den Modus zum Ziehen mit der Tastatur zu aktivieren, drückst du Alt + Eingab…" at bounding box center [360, 125] width 435 height 170
click at [434, 155] on div "Um den Modus zum Ziehen mit der Tastatur zu aktivieren, drückst du Alt + Eingab…" at bounding box center [360, 125] width 435 height 170
click at [424, 99] on icon "Main content" at bounding box center [423, 101] width 5 height 7
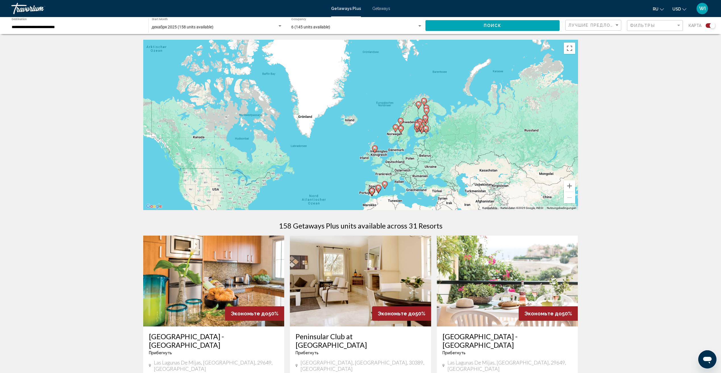
click at [377, 7] on span "Getaways" at bounding box center [381, 8] width 18 height 5
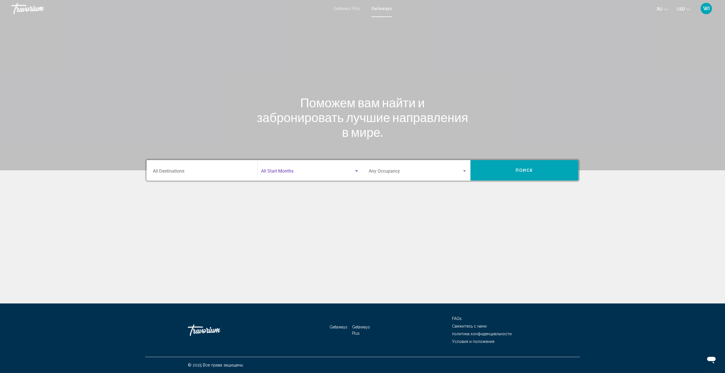
click at [344, 171] on span "Search widget" at bounding box center [307, 172] width 93 height 5
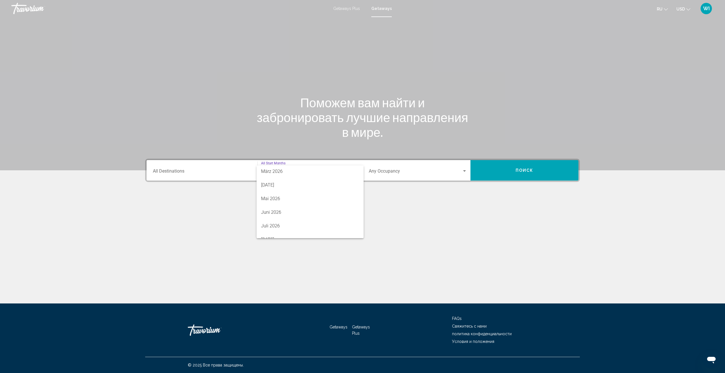
scroll to position [111, 0]
click at [288, 224] on span "Juli 2026" at bounding box center [310, 226] width 98 height 14
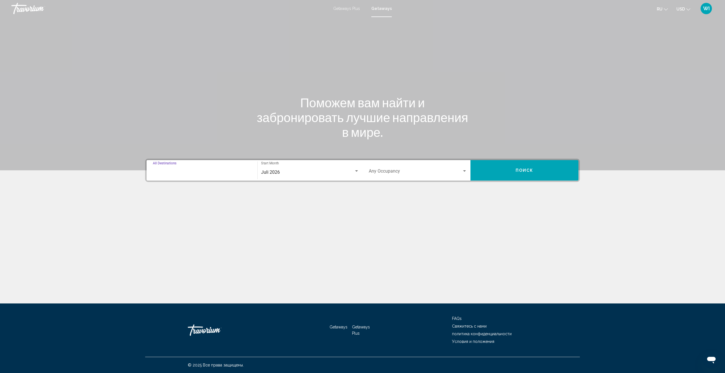
click at [242, 173] on input "Destination All Destinations" at bounding box center [202, 172] width 98 height 5
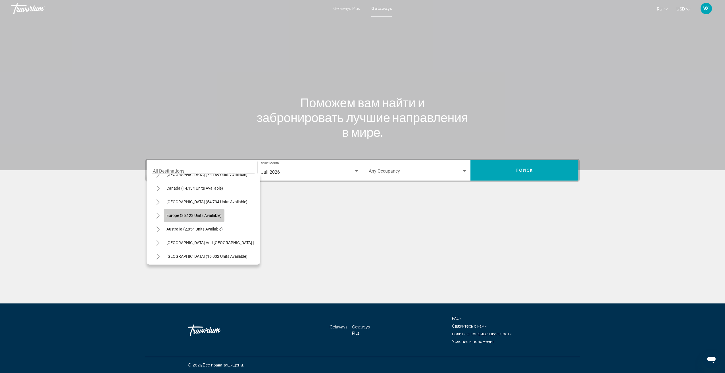
click at [213, 219] on button "Europe (35,123 units available)" at bounding box center [194, 215] width 61 height 13
type input "**********"
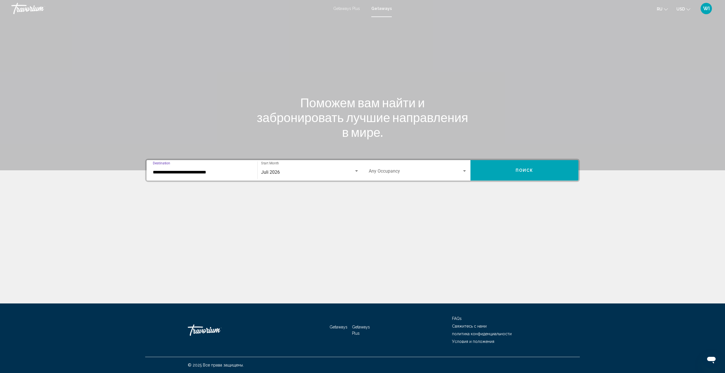
click at [416, 172] on span "Search widget" at bounding box center [415, 172] width 93 height 5
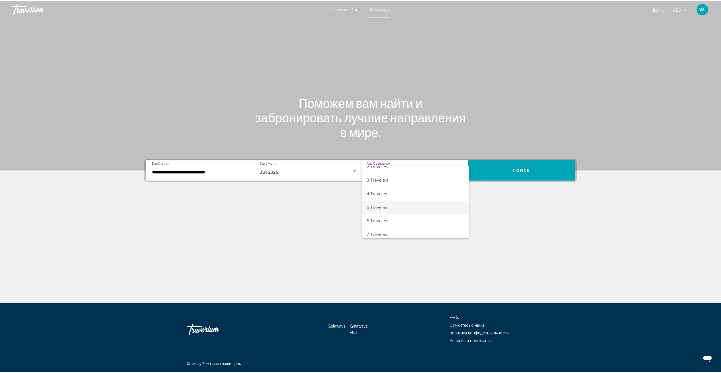
scroll to position [28, 0]
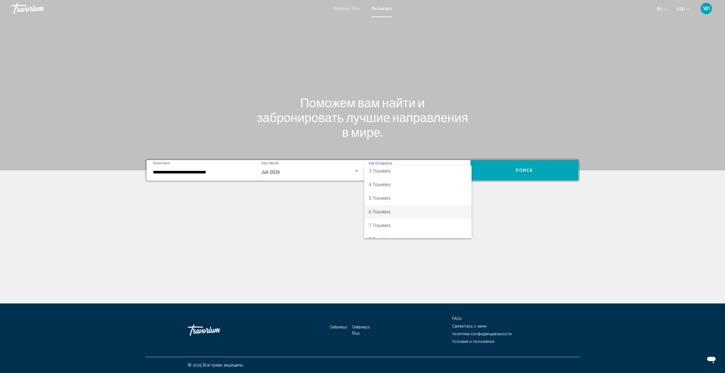
click at [391, 215] on span "6 Travelers" at bounding box center [418, 212] width 98 height 14
click at [513, 169] on button "Поиск" at bounding box center [525, 170] width 108 height 20
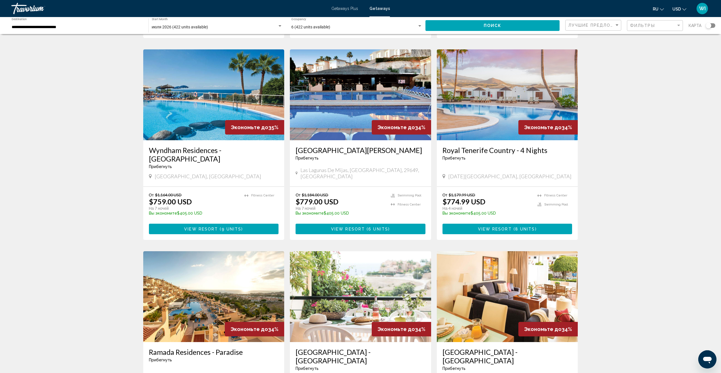
scroll to position [398, 0]
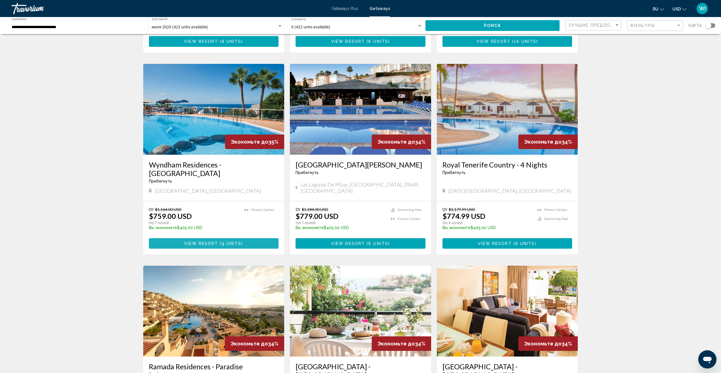
click at [231, 242] on span "9 units" at bounding box center [232, 244] width 20 height 5
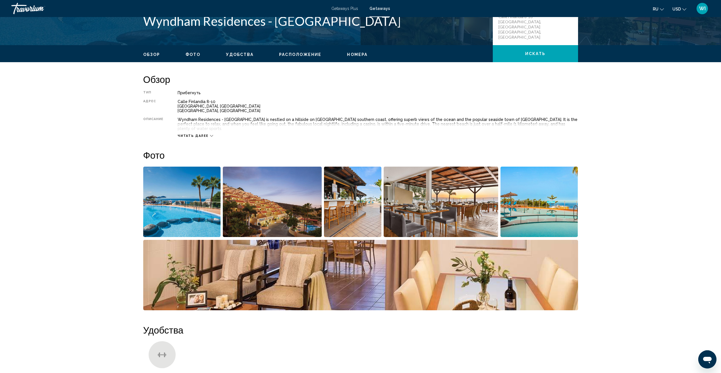
scroll to position [142, 0]
click at [178, 208] on img "Open full-screen image slider" at bounding box center [182, 202] width 78 height 70
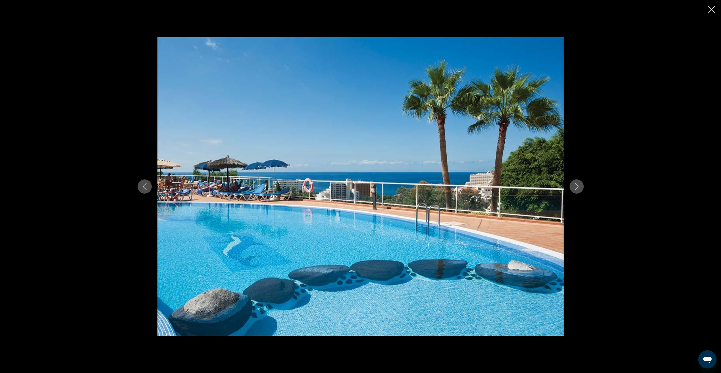
click at [578, 190] on button "Next image" at bounding box center [576, 187] width 14 height 14
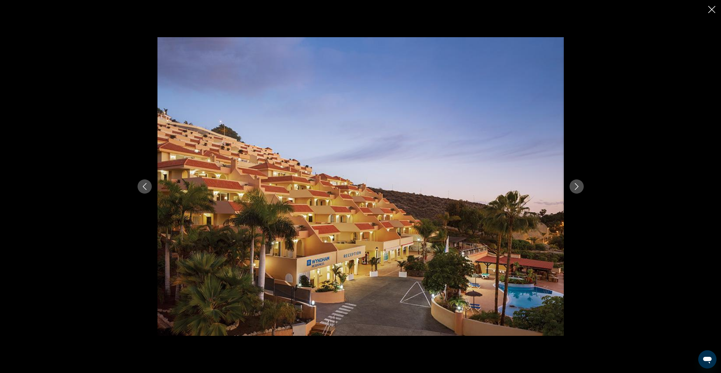
click at [577, 190] on button "Next image" at bounding box center [576, 187] width 14 height 14
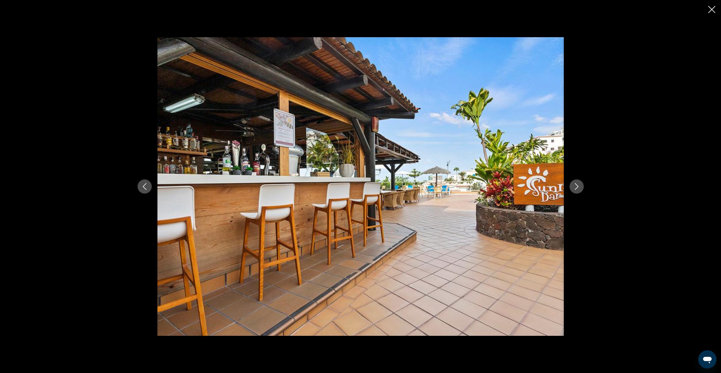
click at [577, 190] on button "Next image" at bounding box center [576, 187] width 14 height 14
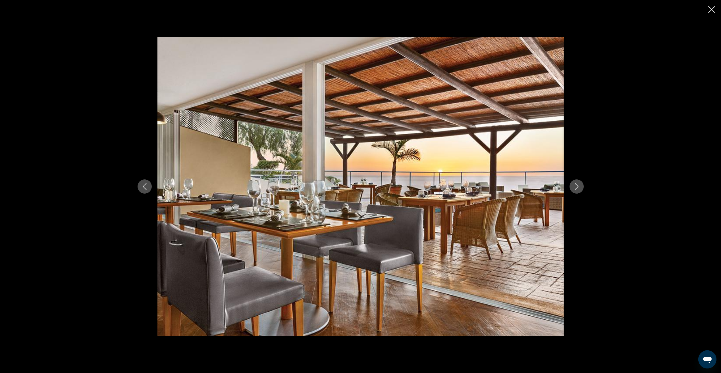
click at [577, 190] on button "Next image" at bounding box center [576, 187] width 14 height 14
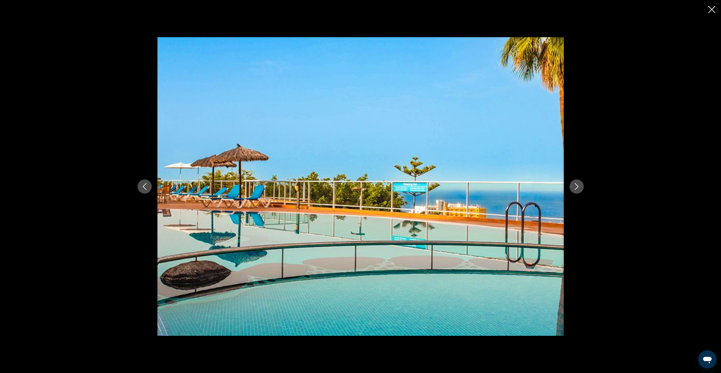
click at [577, 190] on button "Next image" at bounding box center [576, 187] width 14 height 14
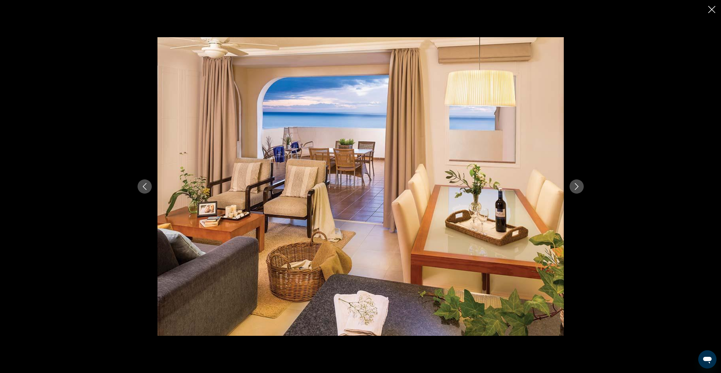
click at [576, 190] on button "Next image" at bounding box center [576, 187] width 14 height 14
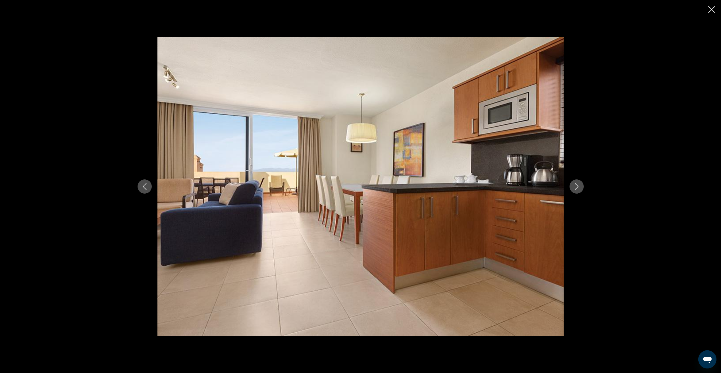
click at [575, 190] on button "Next image" at bounding box center [576, 187] width 14 height 14
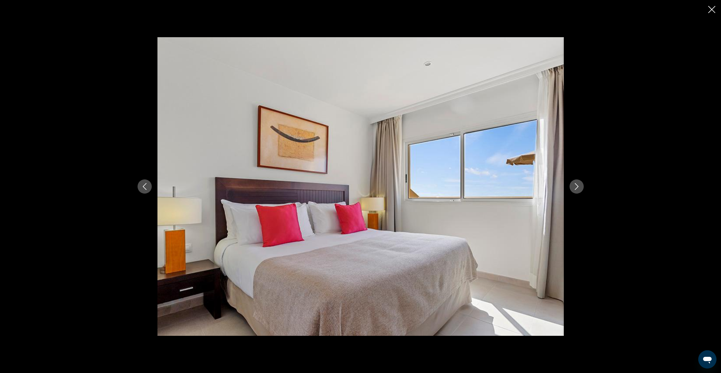
click at [575, 190] on button "Next image" at bounding box center [576, 187] width 14 height 14
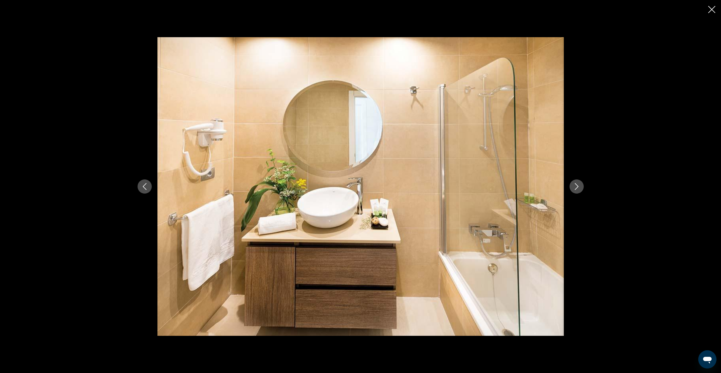
click at [575, 190] on button "Next image" at bounding box center [576, 187] width 14 height 14
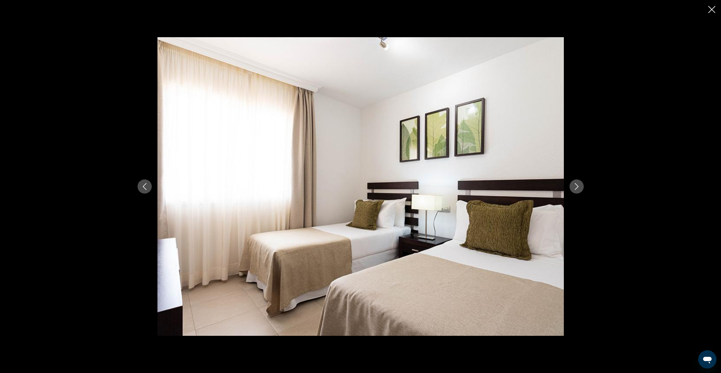
click at [574, 190] on button "Next image" at bounding box center [576, 187] width 14 height 14
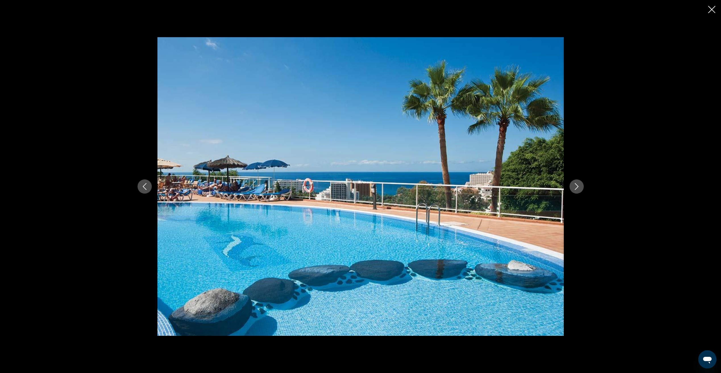
click at [714, 11] on icon "Close slideshow" at bounding box center [711, 9] width 7 height 7
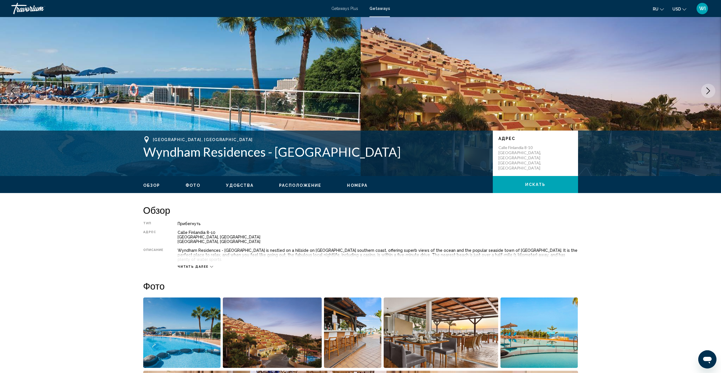
scroll to position [0, 0]
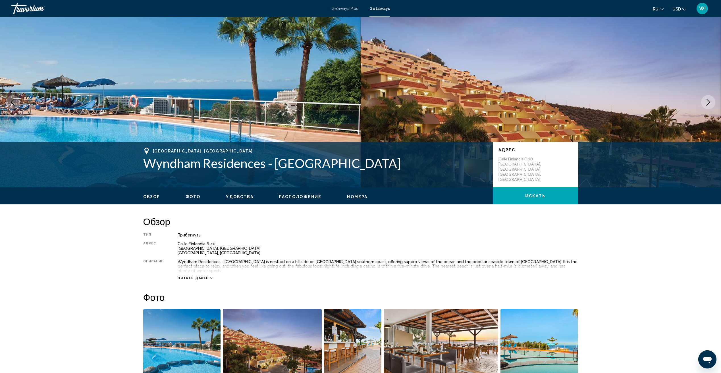
click at [349, 197] on span "Номера" at bounding box center [357, 197] width 20 height 5
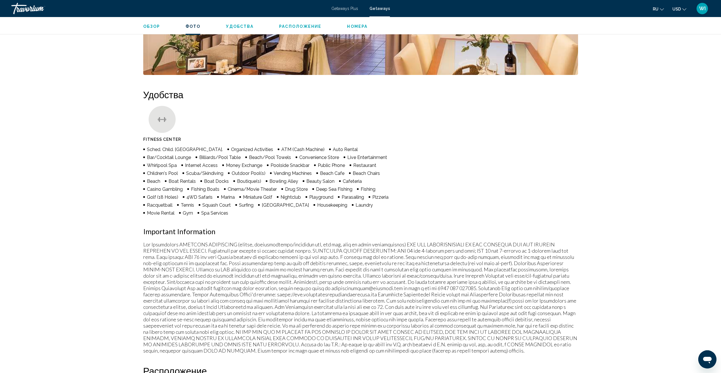
scroll to position [327, 0]
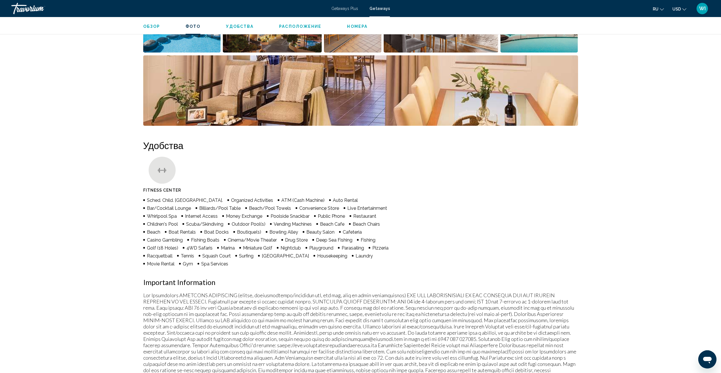
click at [22, 8] on div "Travorium" at bounding box center [39, 8] width 57 height 11
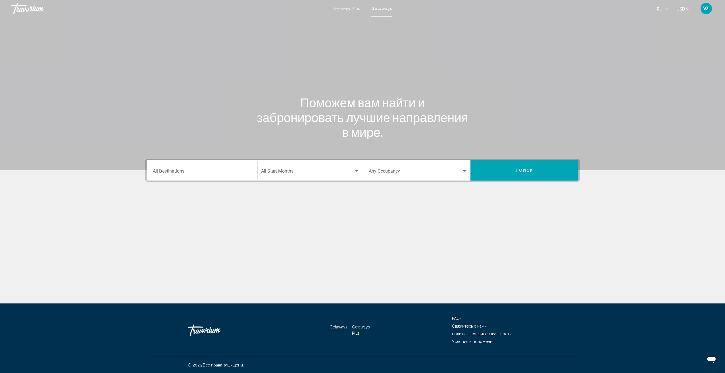
click at [23, 11] on div "Travorium" at bounding box center [39, 8] width 57 height 11
click at [215, 327] on div "Travorium" at bounding box center [216, 330] width 57 height 17
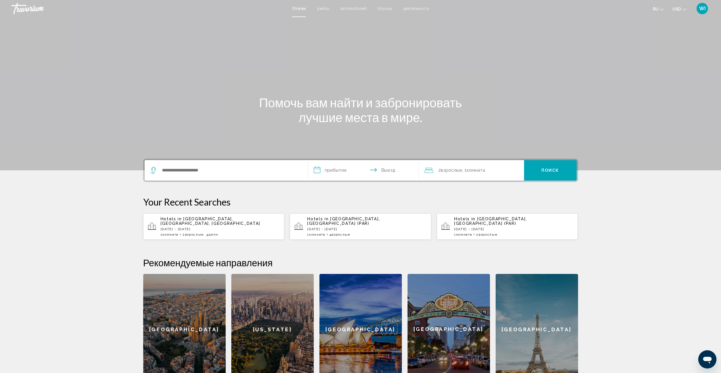
click at [298, 8] on span "Отели" at bounding box center [299, 8] width 14 height 5
click at [278, 170] on input "Search widget" at bounding box center [230, 170] width 138 height 9
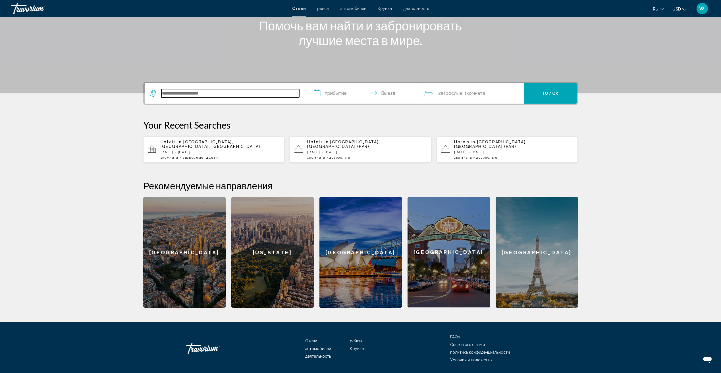
scroll to position [91, 0]
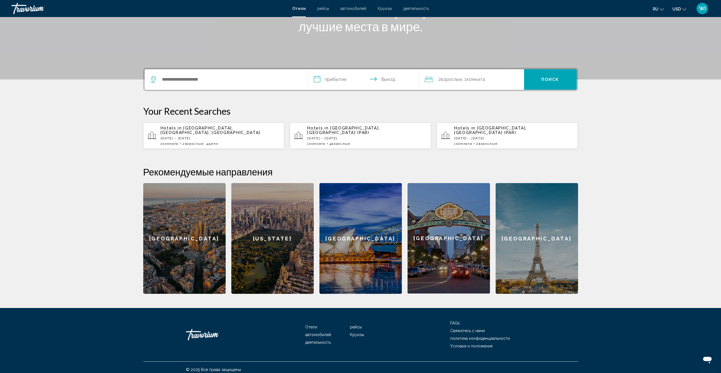
click at [455, 81] on span "Взрослые" at bounding box center [452, 79] width 22 height 5
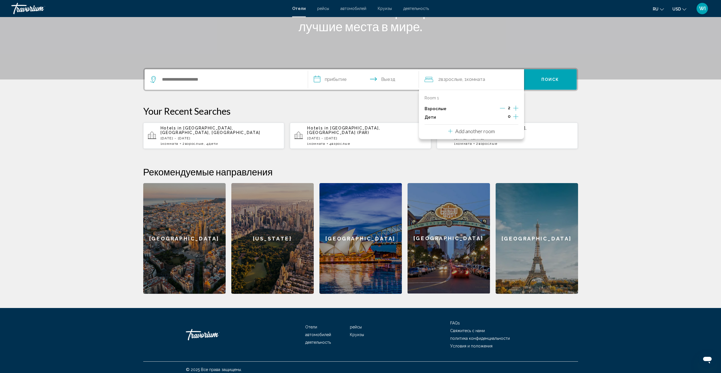
click at [515, 116] on icon "Increment children" at bounding box center [515, 116] width 5 height 7
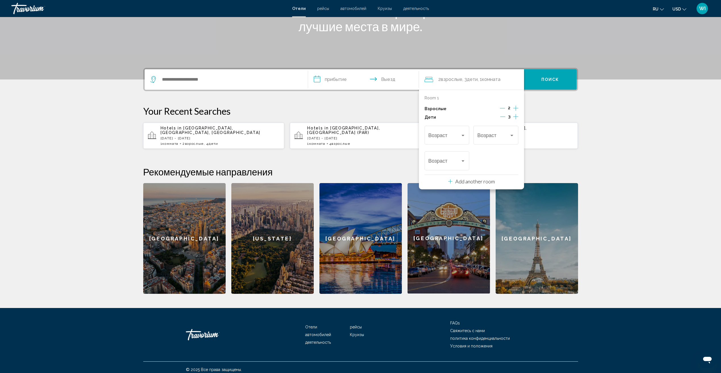
click at [515, 116] on icon "Increment children" at bounding box center [515, 116] width 5 height 7
click at [459, 141] on div "Возраст" at bounding box center [446, 134] width 37 height 20
click at [461, 169] on span "6" at bounding box center [446, 171] width 37 height 15
click at [486, 140] on div "6 Возраст" at bounding box center [495, 134] width 37 height 20
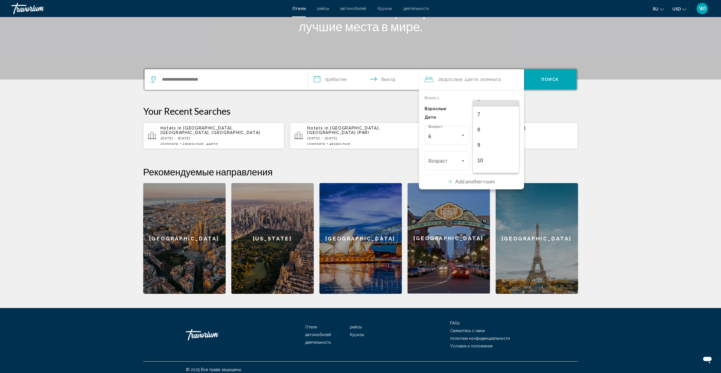
scroll to position [120, 0]
click at [488, 129] on span "9" at bounding box center [495, 125] width 37 height 15
click at [464, 159] on div "Travelers: 2 adults, 4 children" at bounding box center [462, 161] width 5 height 5
click at [455, 140] on span "11" at bounding box center [446, 136] width 37 height 15
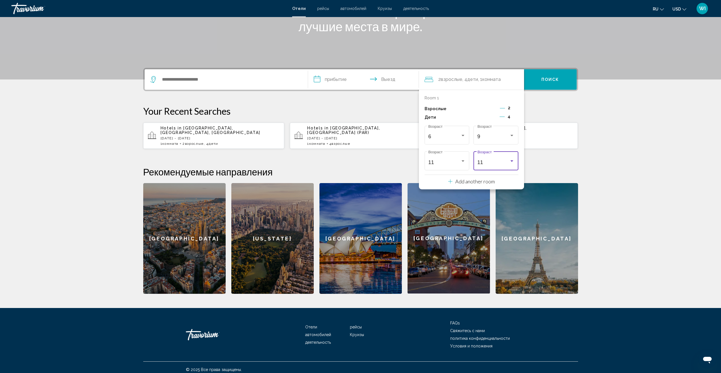
click at [480, 159] on div "11 Возраст" at bounding box center [495, 160] width 37 height 20
click at [484, 166] on span "13" at bounding box center [495, 164] width 37 height 15
click at [485, 140] on div "9 Возраст" at bounding box center [495, 134] width 37 height 20
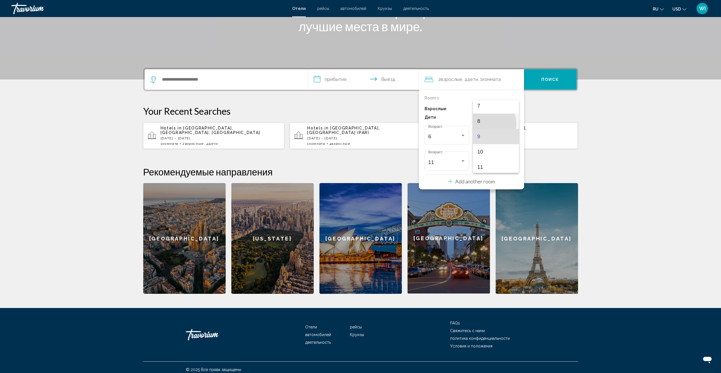
click at [486, 124] on span "8" at bounding box center [495, 121] width 37 height 15
click at [453, 143] on div "6 Возраст" at bounding box center [446, 134] width 37 height 20
click at [452, 123] on span "5" at bounding box center [446, 121] width 37 height 15
click at [586, 108] on div "**********" at bounding box center [360, 181] width 457 height 226
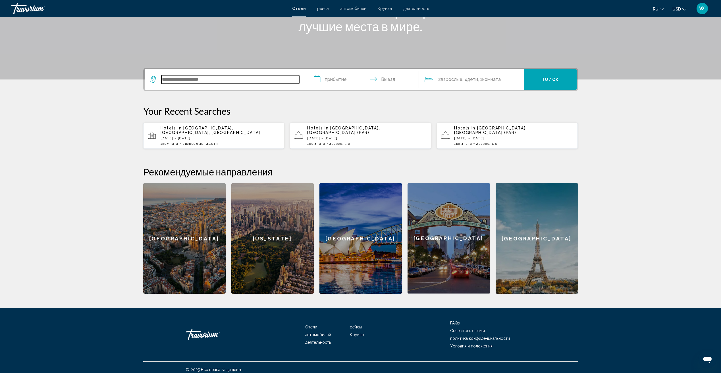
click at [283, 83] on input "Search widget" at bounding box center [230, 79] width 138 height 9
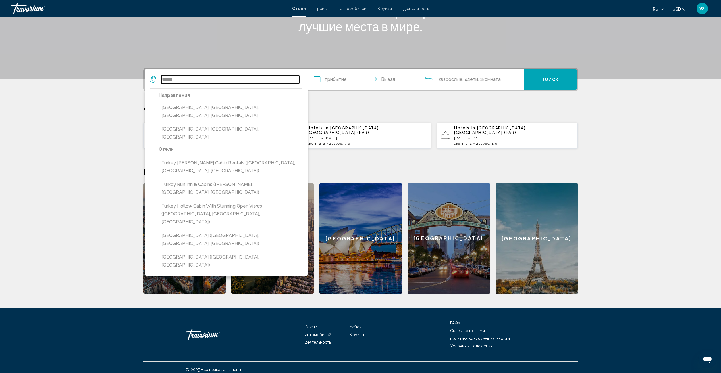
click at [247, 81] on input "******" at bounding box center [230, 79] width 138 height 9
type input "*"
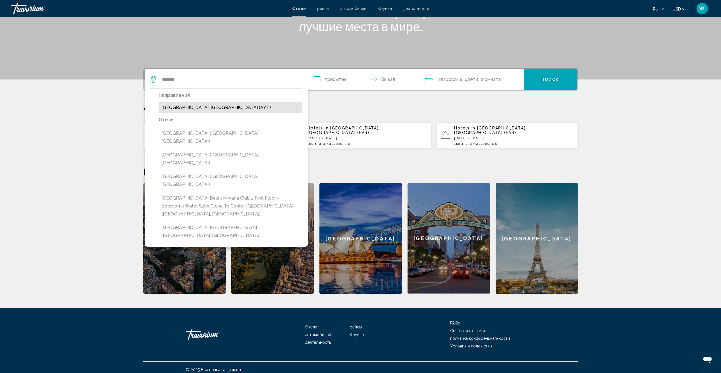
click at [197, 109] on button "Antalya, Turkey (AYT)" at bounding box center [231, 107] width 144 height 11
type input "**********"
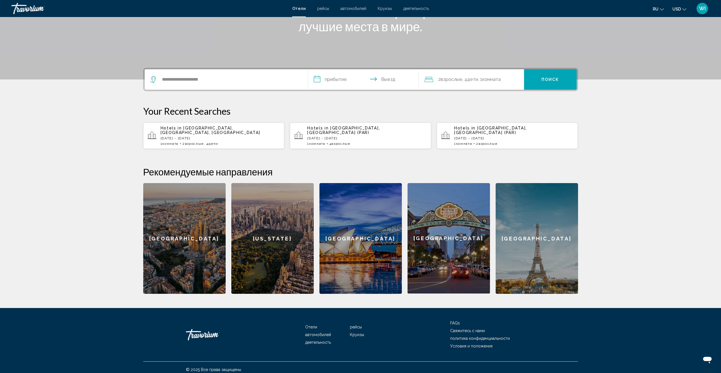
click at [347, 79] on input "**********" at bounding box center [364, 80] width 113 height 22
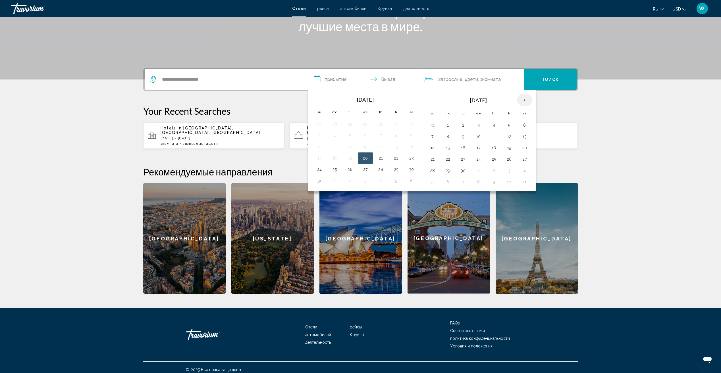
click at [525, 99] on th "Next month" at bounding box center [524, 100] width 15 height 13
click at [524, 99] on th "Next month" at bounding box center [524, 100] width 15 height 13
click at [523, 99] on th "Next month" at bounding box center [524, 100] width 15 height 13
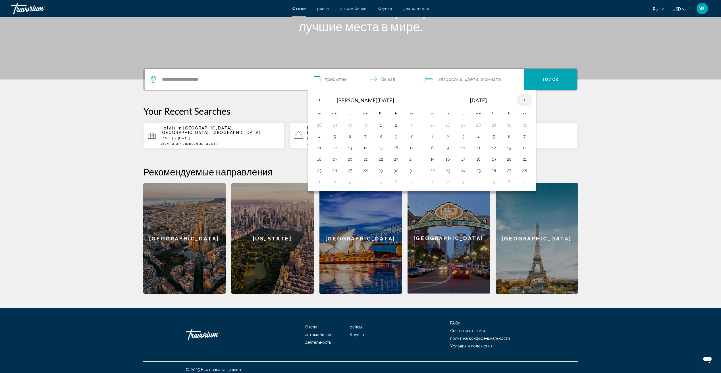
click at [523, 99] on th "Next month" at bounding box center [524, 100] width 15 height 13
click at [522, 99] on th "Next month" at bounding box center [524, 100] width 15 height 13
click at [522, 98] on th "Next month" at bounding box center [524, 100] width 15 height 13
click at [523, 98] on th "Next month" at bounding box center [524, 100] width 15 height 13
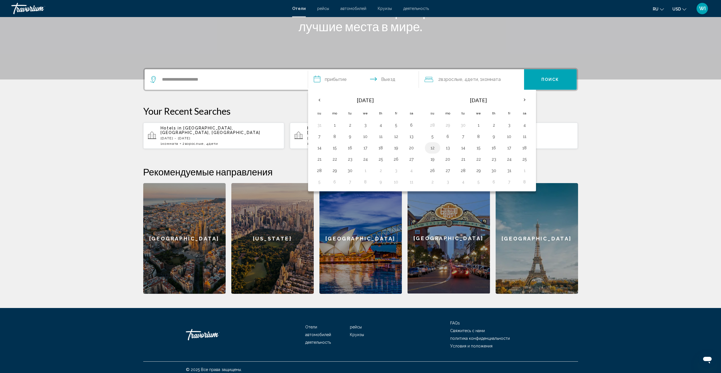
click at [431, 149] on button "12" at bounding box center [432, 148] width 9 height 8
click at [433, 149] on button "12" at bounding box center [432, 148] width 9 height 8
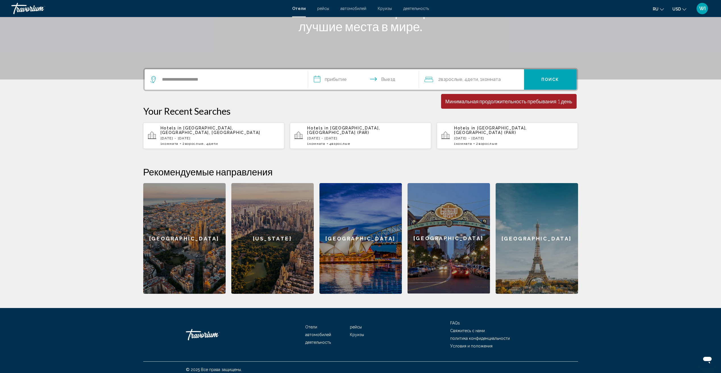
click at [340, 81] on input "**********" at bounding box center [364, 80] width 113 height 22
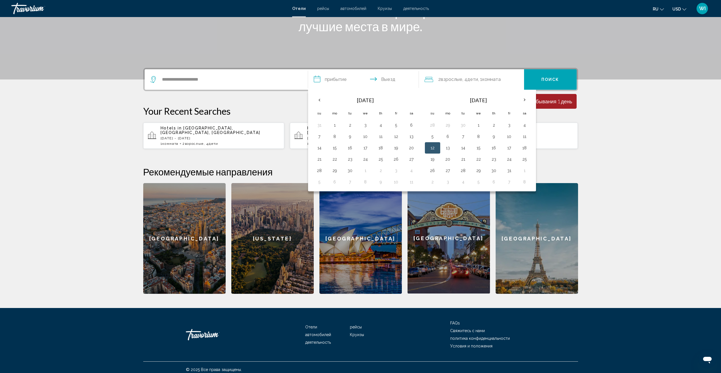
click at [436, 147] on button "12" at bounding box center [432, 148] width 9 height 8
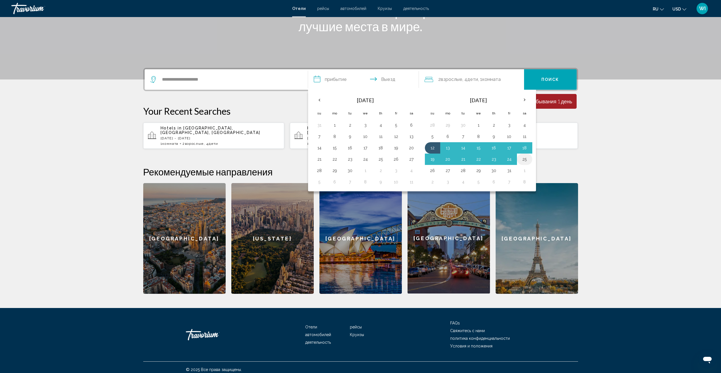
click at [523, 160] on button "25" at bounding box center [524, 159] width 9 height 8
type input "**********"
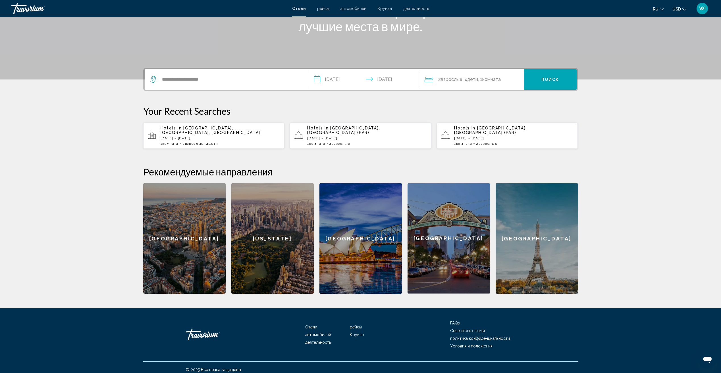
click at [544, 86] on button "Поиск" at bounding box center [550, 79] width 53 height 20
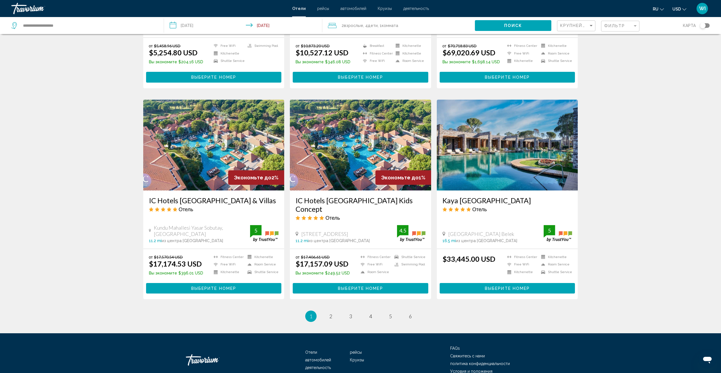
scroll to position [585, 0]
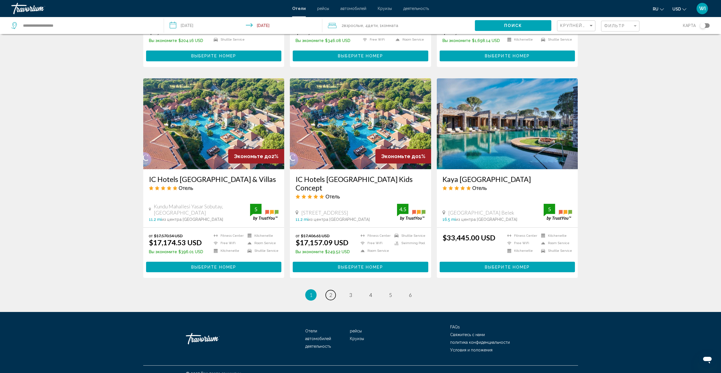
drag, startPoint x: 332, startPoint y: 287, endPoint x: 330, endPoint y: 285, distance: 3.0
click at [332, 290] on link "page 2" at bounding box center [331, 295] width 10 height 10
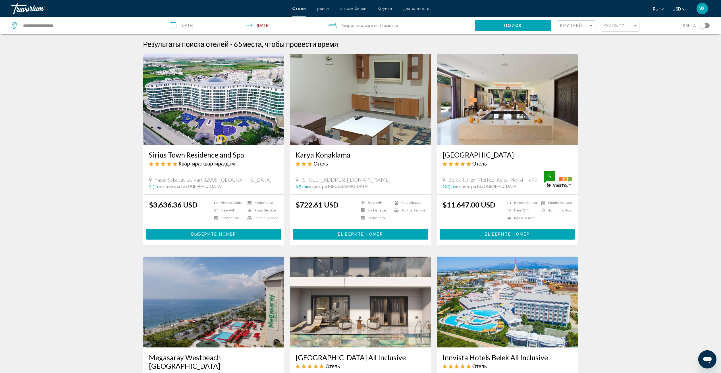
click at [632, 30] on div "Фильтр" at bounding box center [621, 26] width 34 height 11
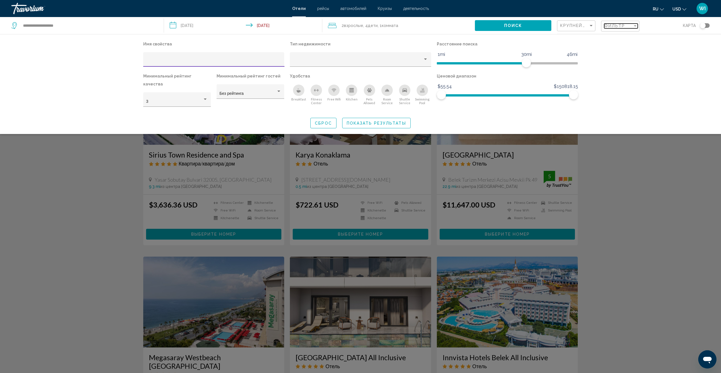
click at [629, 26] on div "Фильтр" at bounding box center [618, 26] width 28 height 5
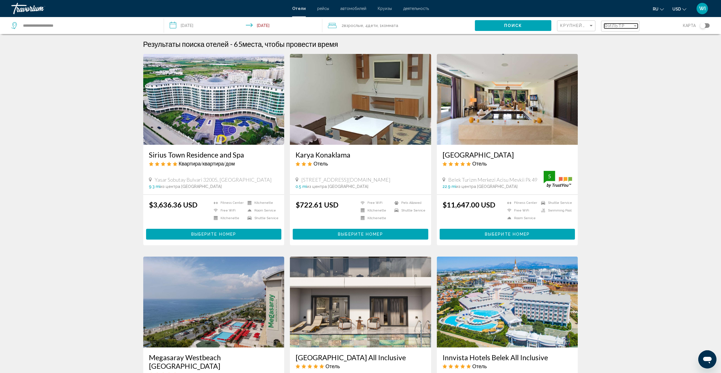
click at [628, 26] on div "Фильтр" at bounding box center [618, 26] width 28 height 5
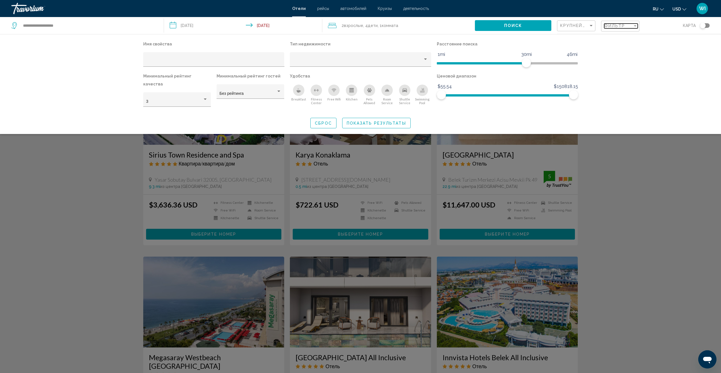
click at [625, 25] on div "Фильтр" at bounding box center [618, 26] width 28 height 5
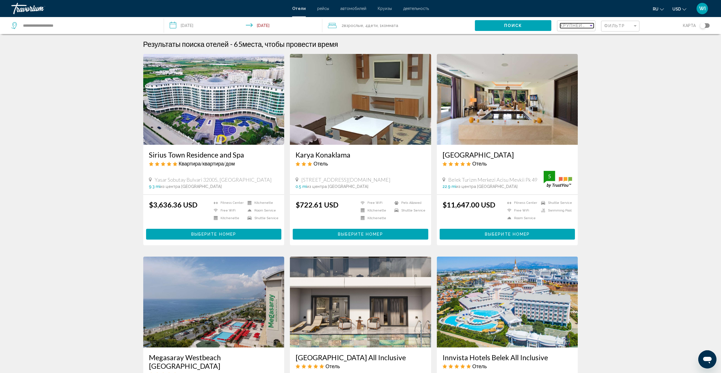
click at [589, 26] on div "Sort by" at bounding box center [590, 25] width 5 height 5
click at [590, 49] on span "Самая низкая цена" at bounding box center [578, 49] width 36 height 5
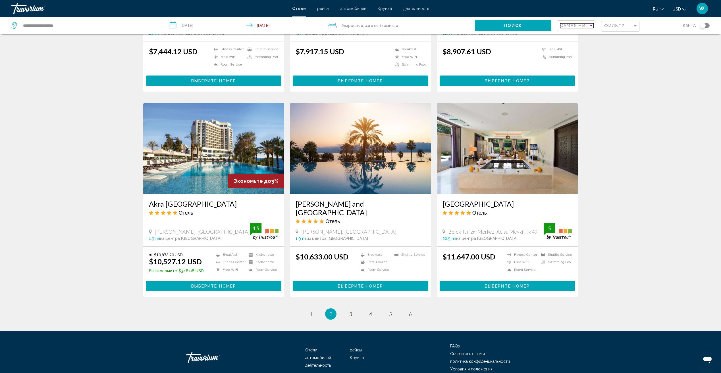
scroll to position [586, 0]
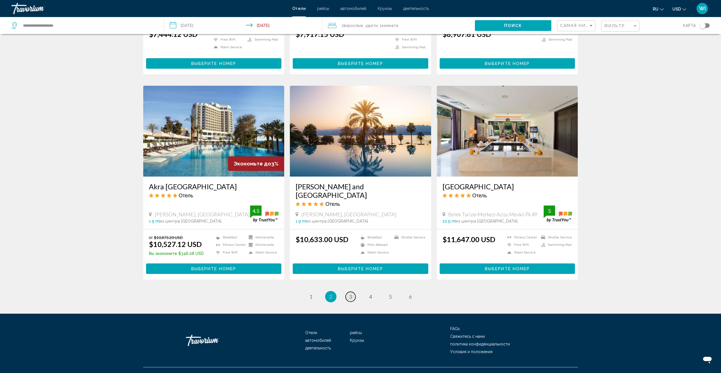
click at [349, 292] on link "page 3" at bounding box center [351, 297] width 10 height 10
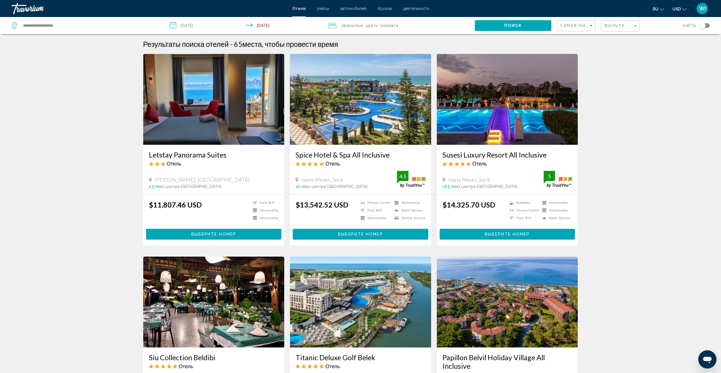
click at [377, 27] on span "Дети" at bounding box center [373, 25] width 10 height 5
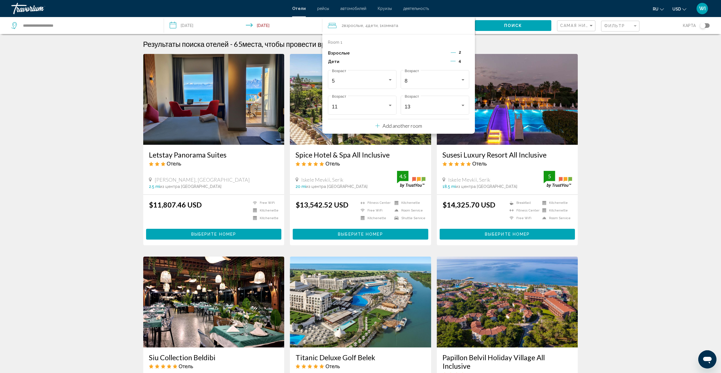
click at [454, 52] on icon "Decrement adults" at bounding box center [453, 52] width 5 height 5
click at [454, 60] on icon "Decrement children" at bounding box center [452, 61] width 5 height 5
click at [454, 60] on icon "Decrement children" at bounding box center [453, 61] width 5 height 5
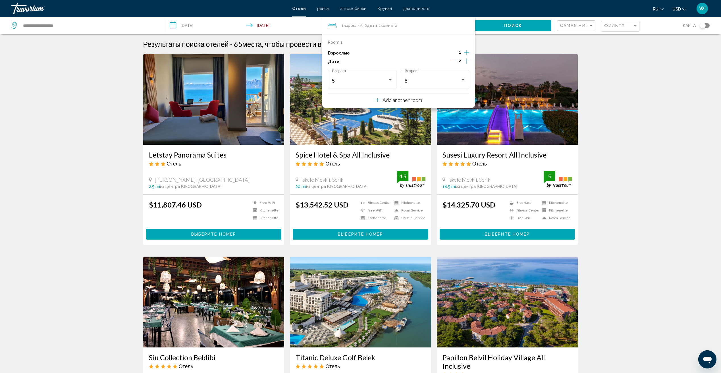
click at [398, 102] on p "Add another room" at bounding box center [401, 100] width 39 height 6
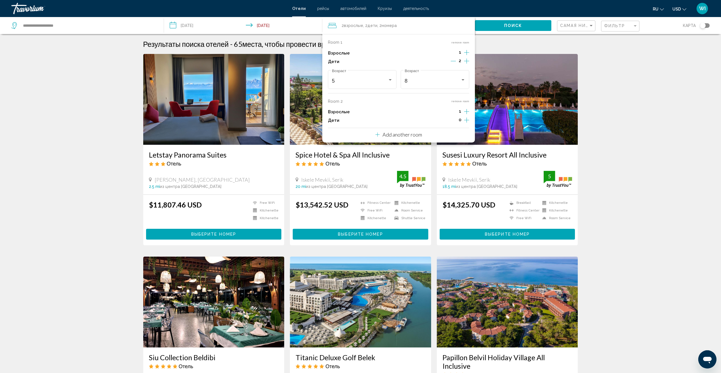
click at [467, 64] on icon "Increment children" at bounding box center [466, 61] width 5 height 7
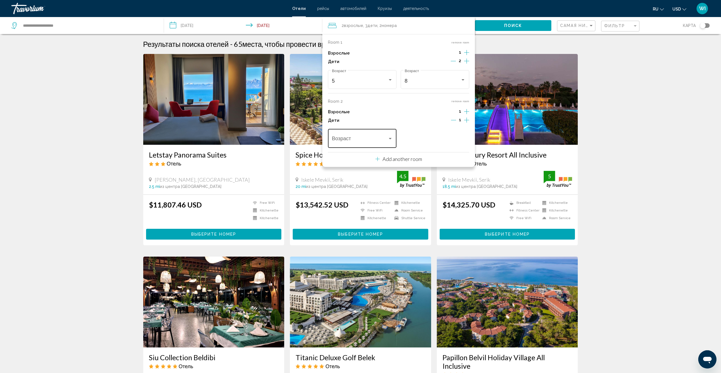
click at [389, 140] on div "Travelers: 2 adults, 3 children" at bounding box center [390, 139] width 5 height 5
click at [374, 170] on span "11" at bounding box center [362, 166] width 61 height 15
click at [469, 64] on icon "Increment children" at bounding box center [466, 61] width 5 height 7
click at [439, 142] on span "Travelers: 2 adults, 4 children" at bounding box center [433, 140] width 56 height 6
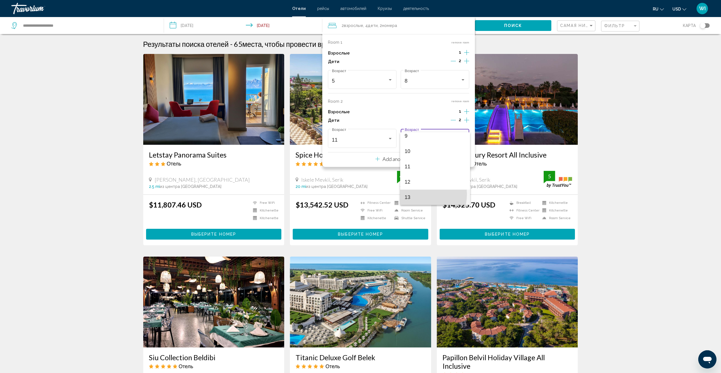
click at [417, 194] on span "13" at bounding box center [435, 197] width 61 height 15
click at [512, 19] on div "Поиск" at bounding box center [516, 25] width 82 height 17
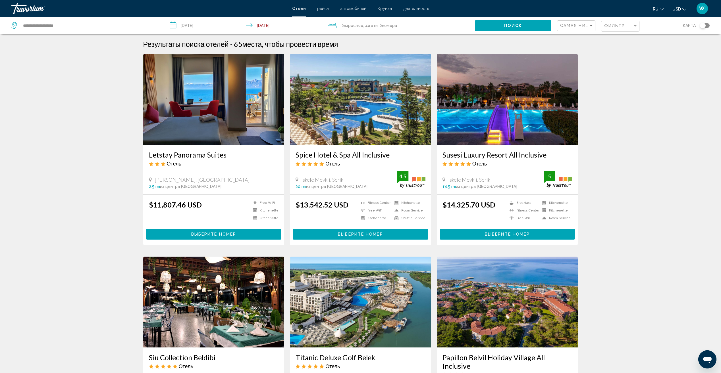
click at [516, 23] on span "Поиск" at bounding box center [513, 25] width 18 height 5
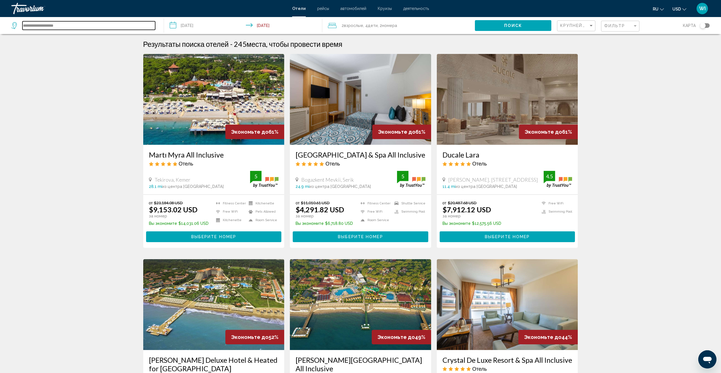
click at [110, 28] on input "**********" at bounding box center [88, 25] width 133 height 9
type input "*"
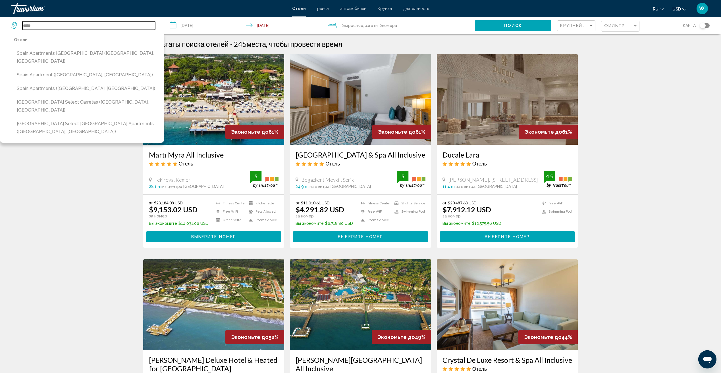
click at [111, 26] on input "*****" at bounding box center [88, 25] width 133 height 9
type input "*******"
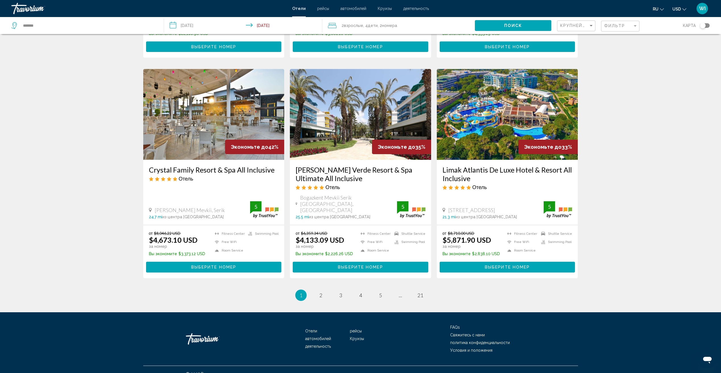
scroll to position [620, 0]
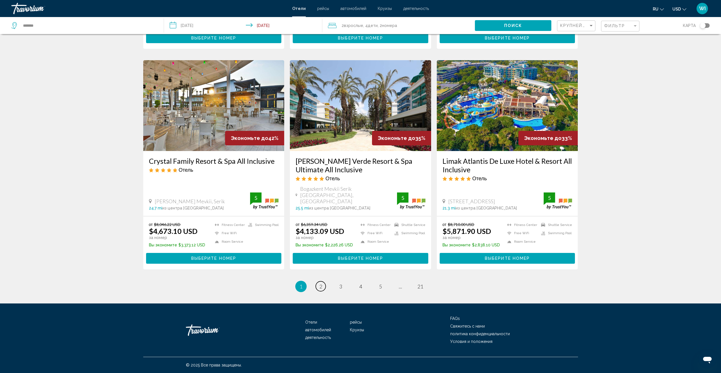
click at [323, 288] on link "page 2" at bounding box center [321, 287] width 10 height 10
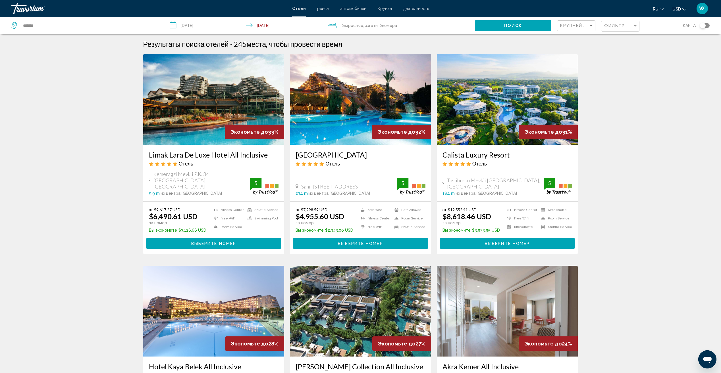
click at [27, 9] on div "Travorium" at bounding box center [39, 8] width 57 height 11
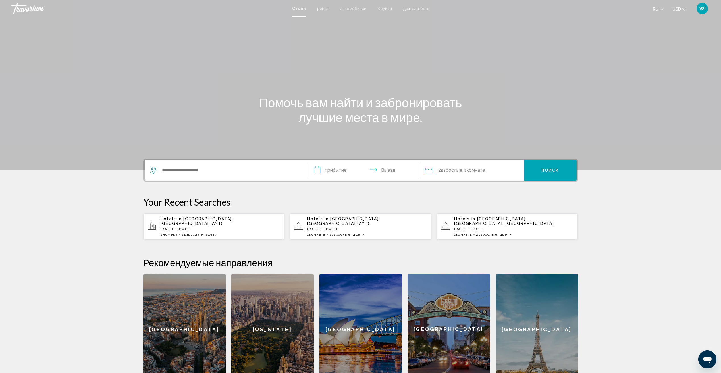
click at [348, 233] on span "Взрослые" at bounding box center [341, 235] width 19 height 4
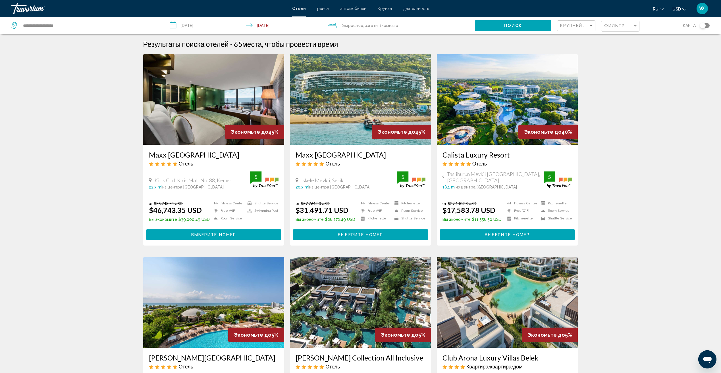
click at [271, 24] on input "**********" at bounding box center [244, 26] width 161 height 19
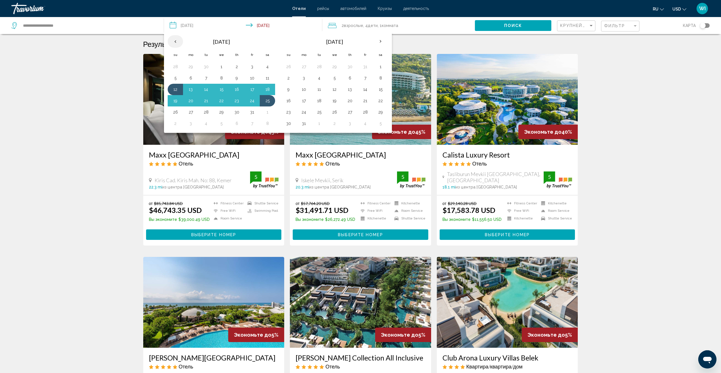
click at [178, 39] on th "Previous month" at bounding box center [175, 41] width 15 height 13
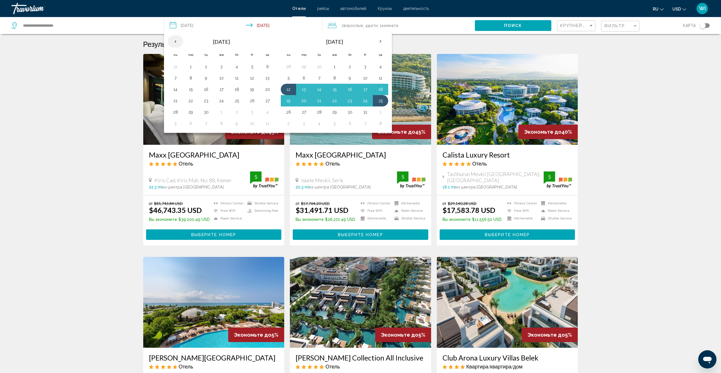
click at [178, 39] on th "Previous month" at bounding box center [175, 41] width 15 height 13
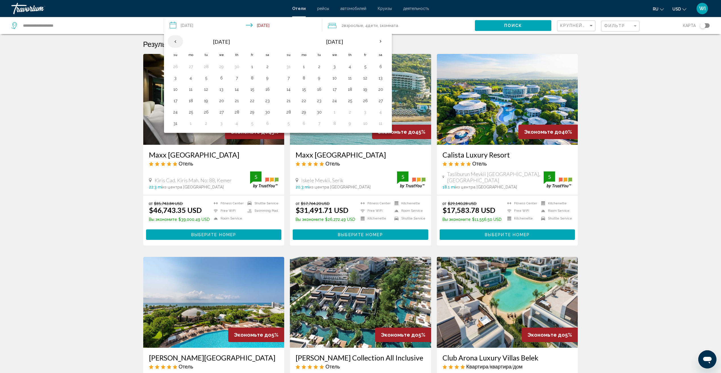
click at [177, 40] on th "Previous month" at bounding box center [175, 41] width 15 height 13
click at [178, 41] on th "Previous month" at bounding box center [175, 41] width 15 height 13
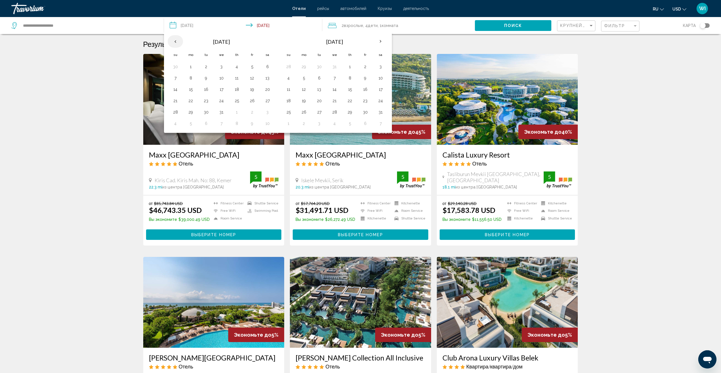
click at [178, 41] on th "Previous month" at bounding box center [175, 41] width 15 height 13
click at [177, 41] on th "Previous month" at bounding box center [175, 41] width 15 height 13
click at [189, 88] on button "15" at bounding box center [190, 90] width 9 height 8
click at [170, 114] on td "28" at bounding box center [175, 112] width 15 height 11
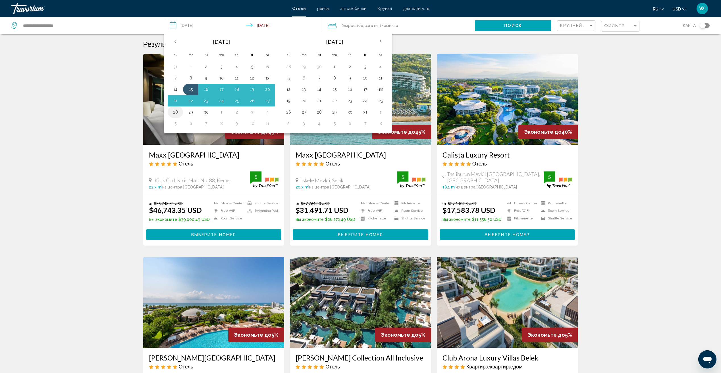
click at [174, 113] on button "28" at bounding box center [175, 112] width 9 height 8
type input "**********"
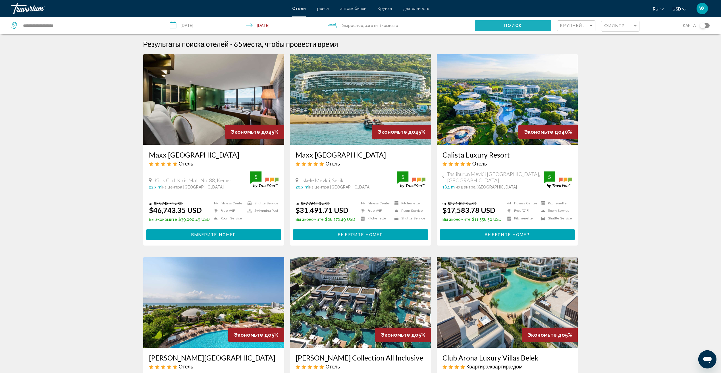
click at [524, 21] on button "Поиск" at bounding box center [513, 25] width 76 height 11
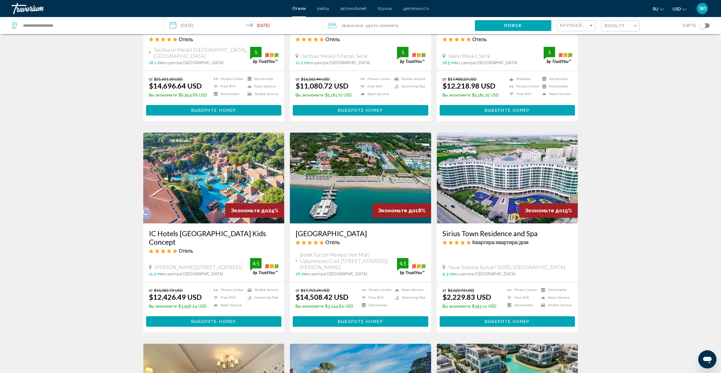
scroll to position [259, 0]
